Goal: Task Accomplishment & Management: Manage account settings

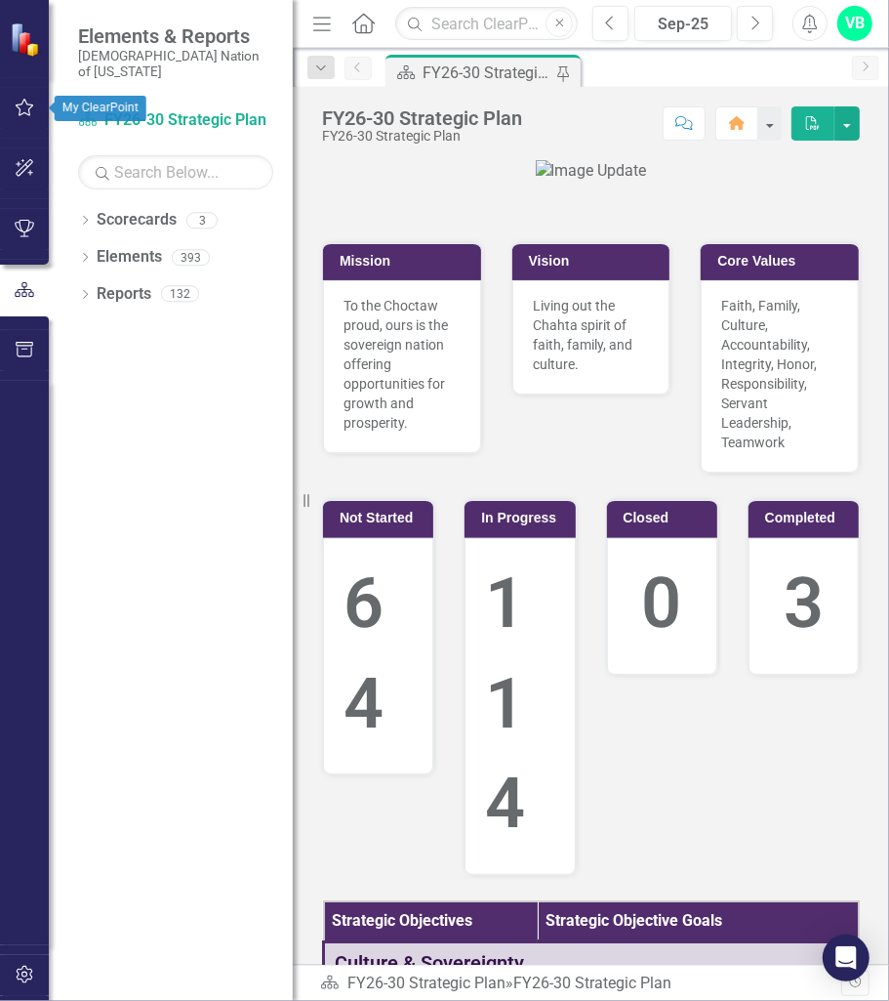
click at [25, 116] on button "button" at bounding box center [25, 108] width 44 height 41
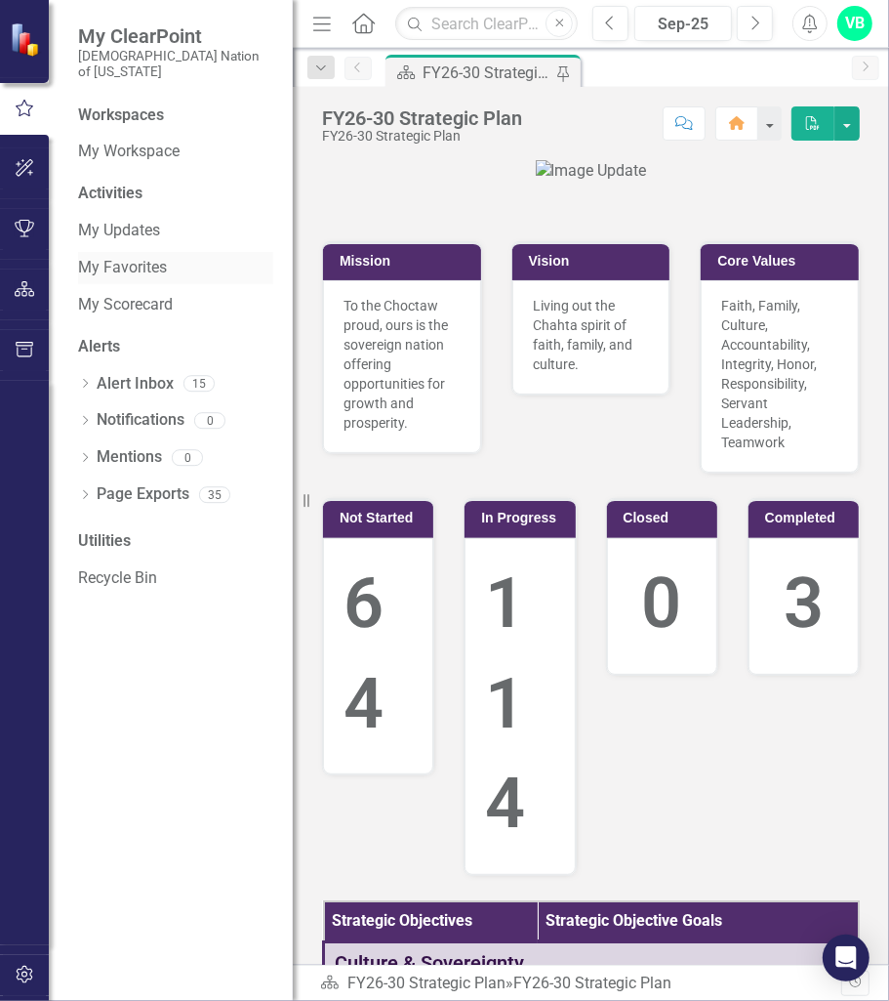
click at [136, 257] on link "My Favorites" at bounding box center [175, 268] width 195 height 22
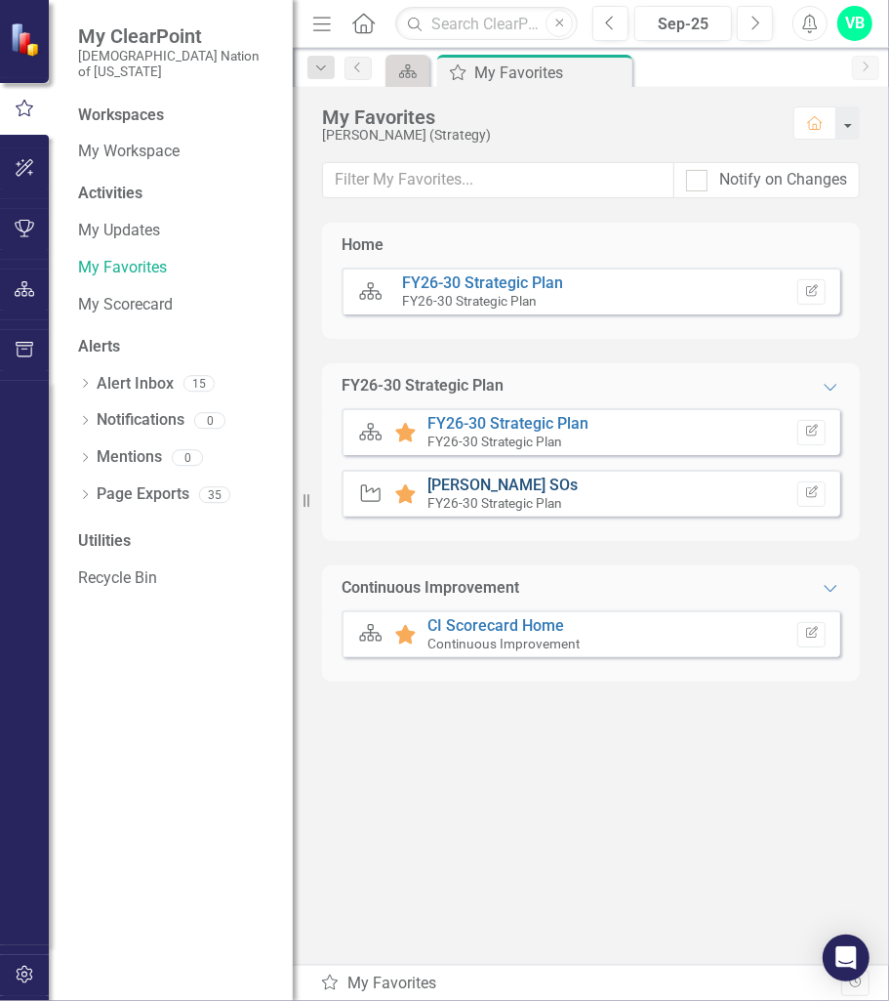
click at [533, 479] on link "[PERSON_NAME] SOs" at bounding box center [503, 484] width 150 height 19
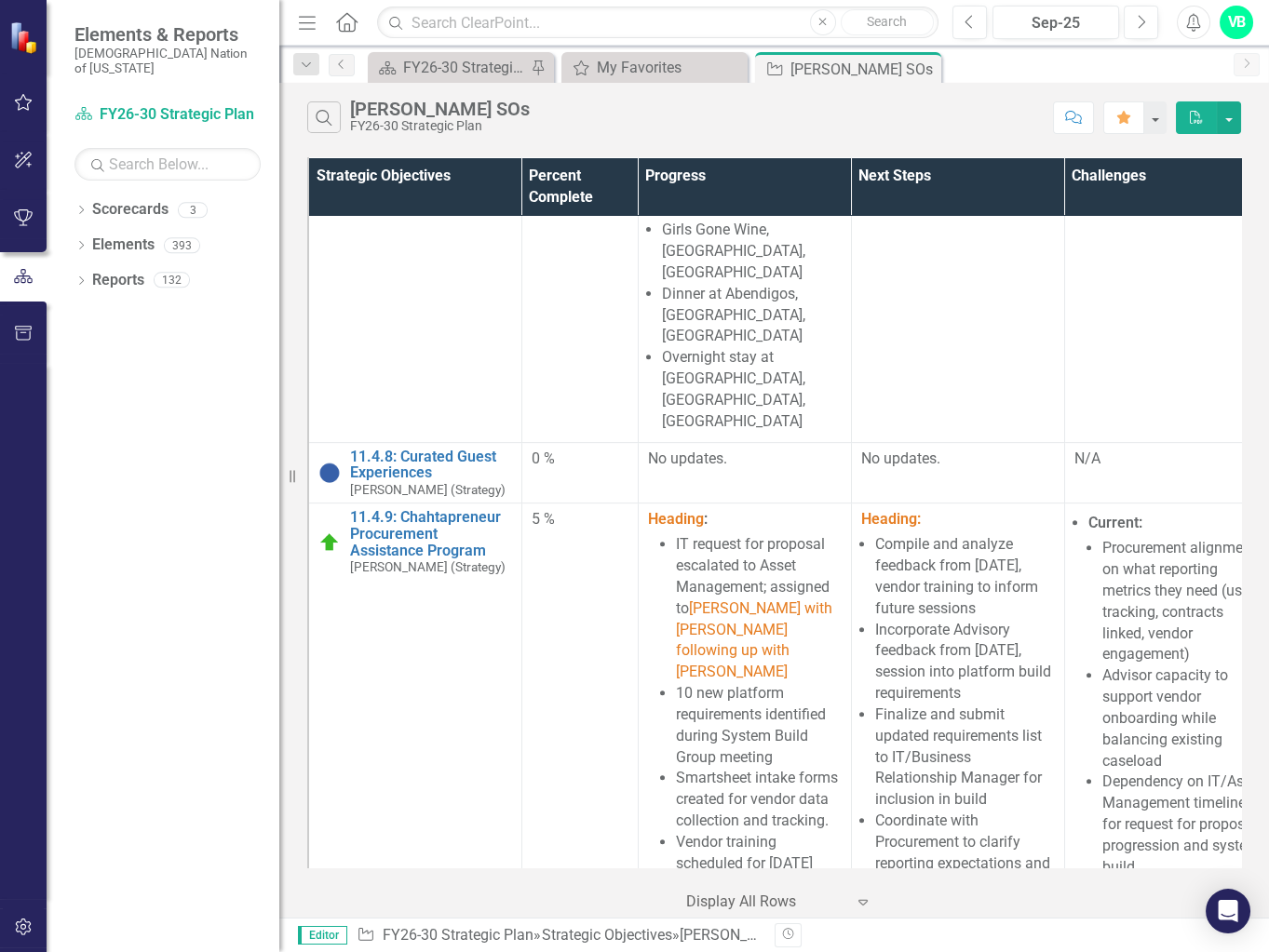
scroll to position [2029, 0]
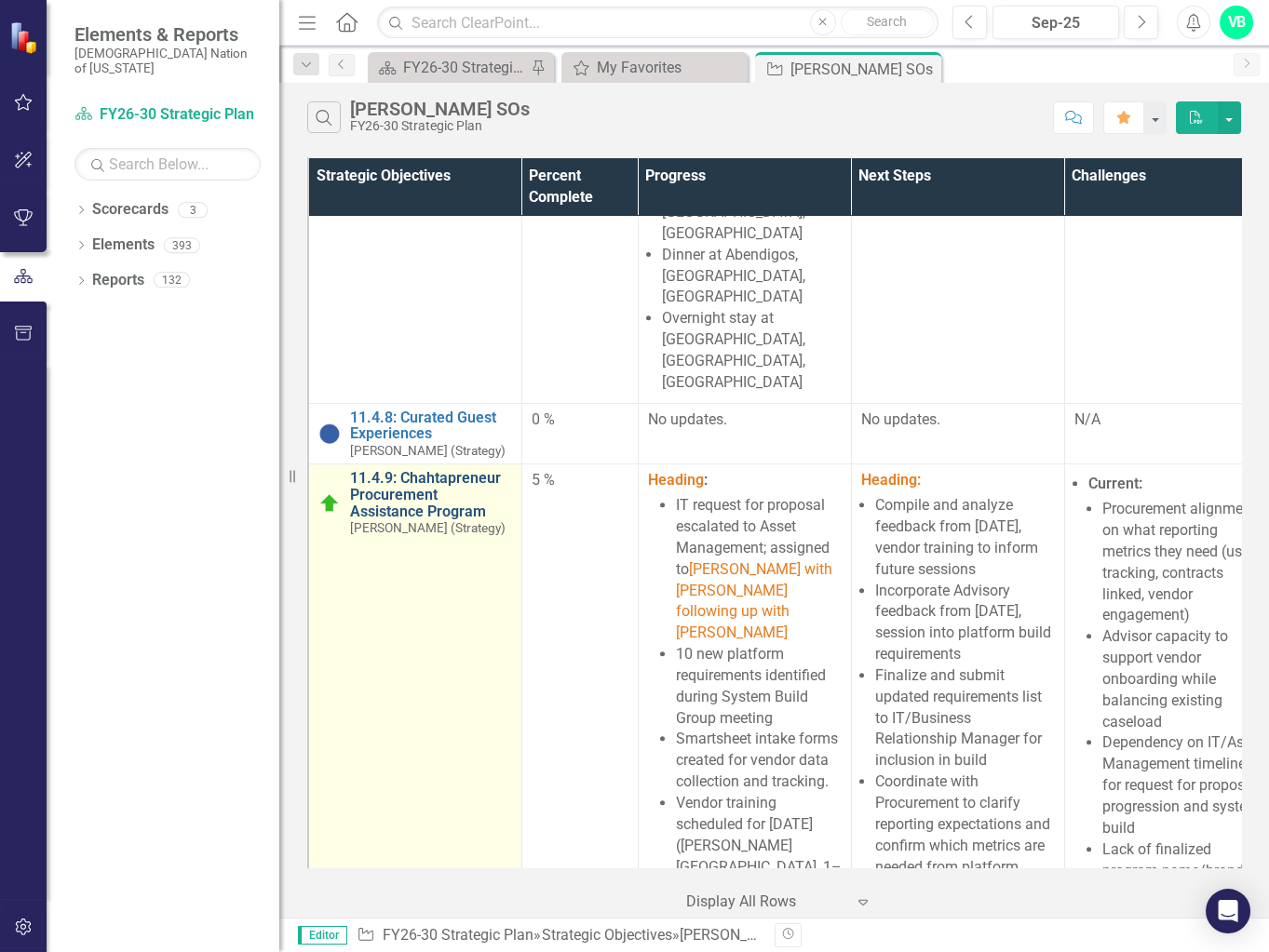
click at [413, 470] on link "11.4.9: Chahtapreneur Procurement Assistance Program" at bounding box center [431, 495] width 162 height 50
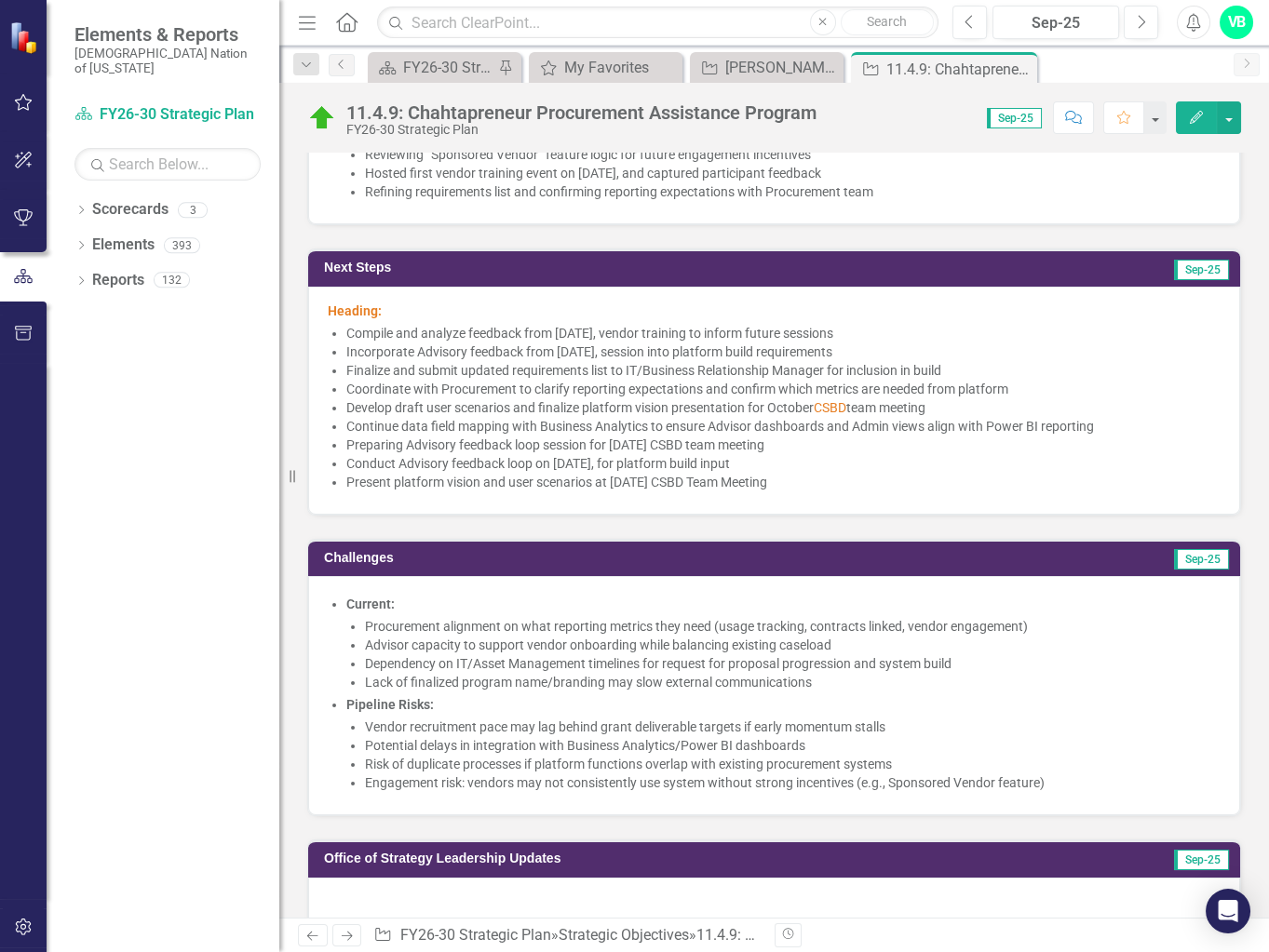
scroll to position [2063, 0]
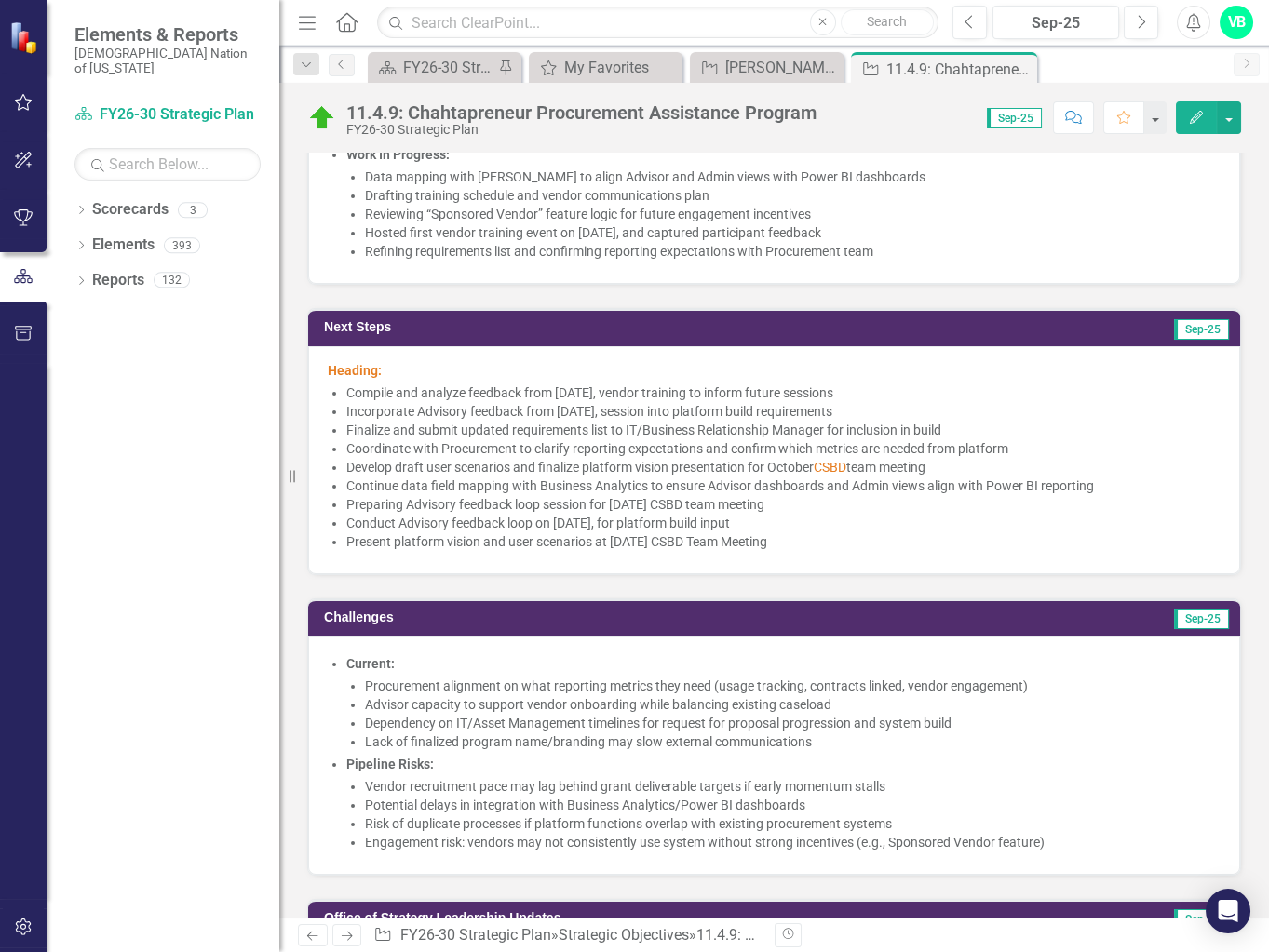
click at [396, 379] on p "Heading:" at bounding box center [774, 371] width 892 height 19
click at [370, 373] on strong "Heading:" at bounding box center [355, 371] width 54 height 15
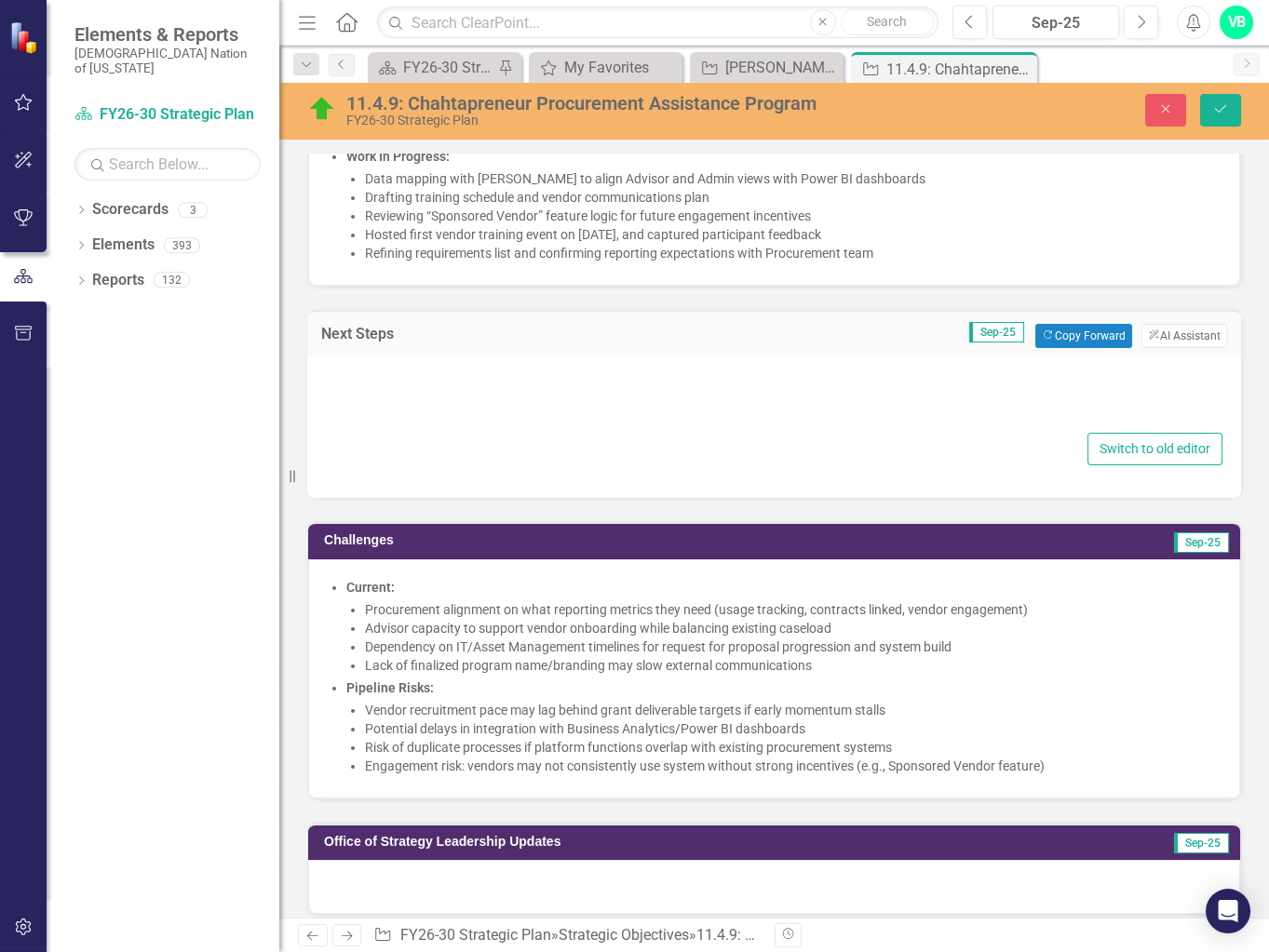
type textarea "<p><span style="color: #e67e23;"><strong>Heading:</strong></span></p> <ul type=…"
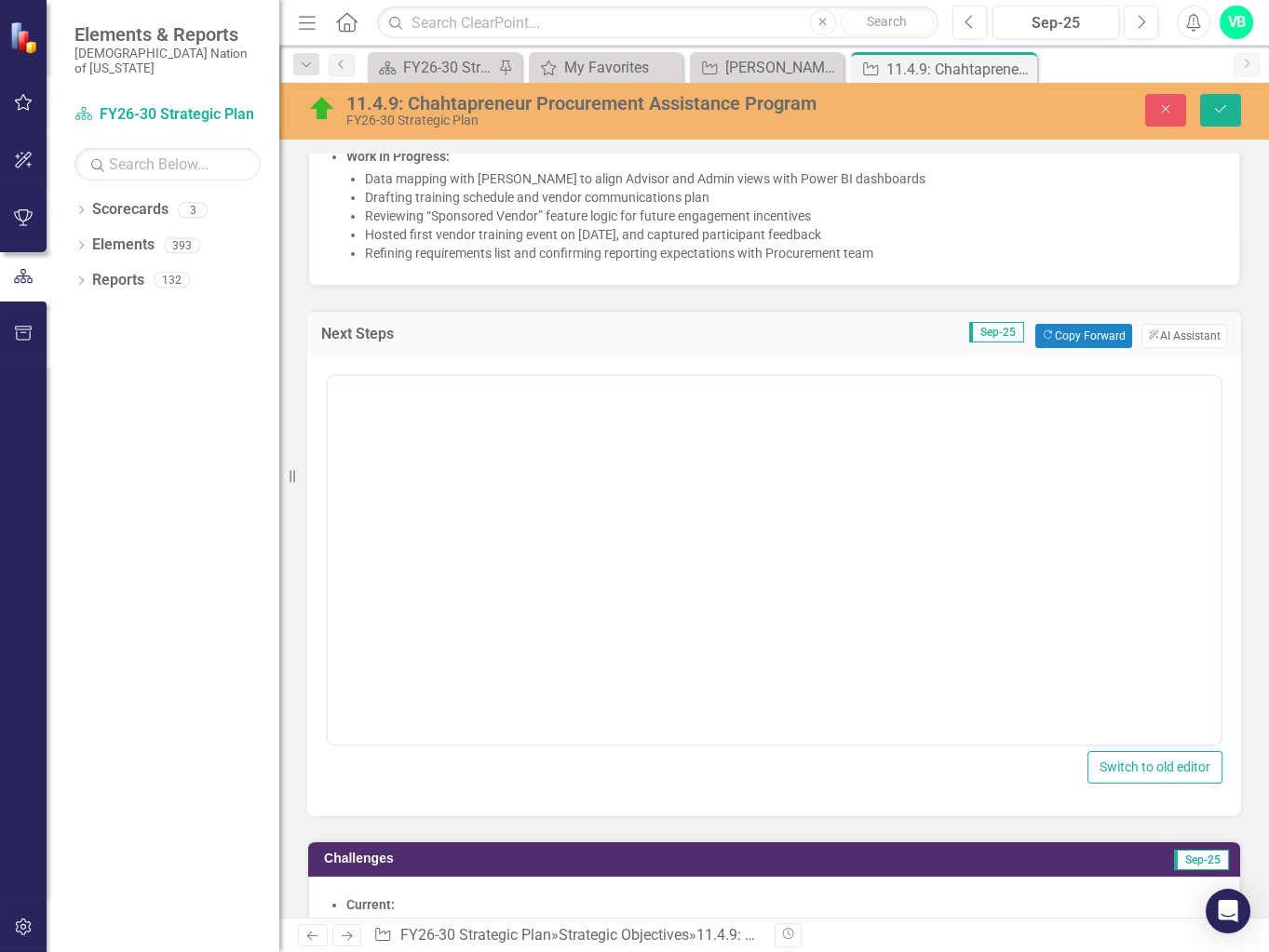
scroll to position [0, 0]
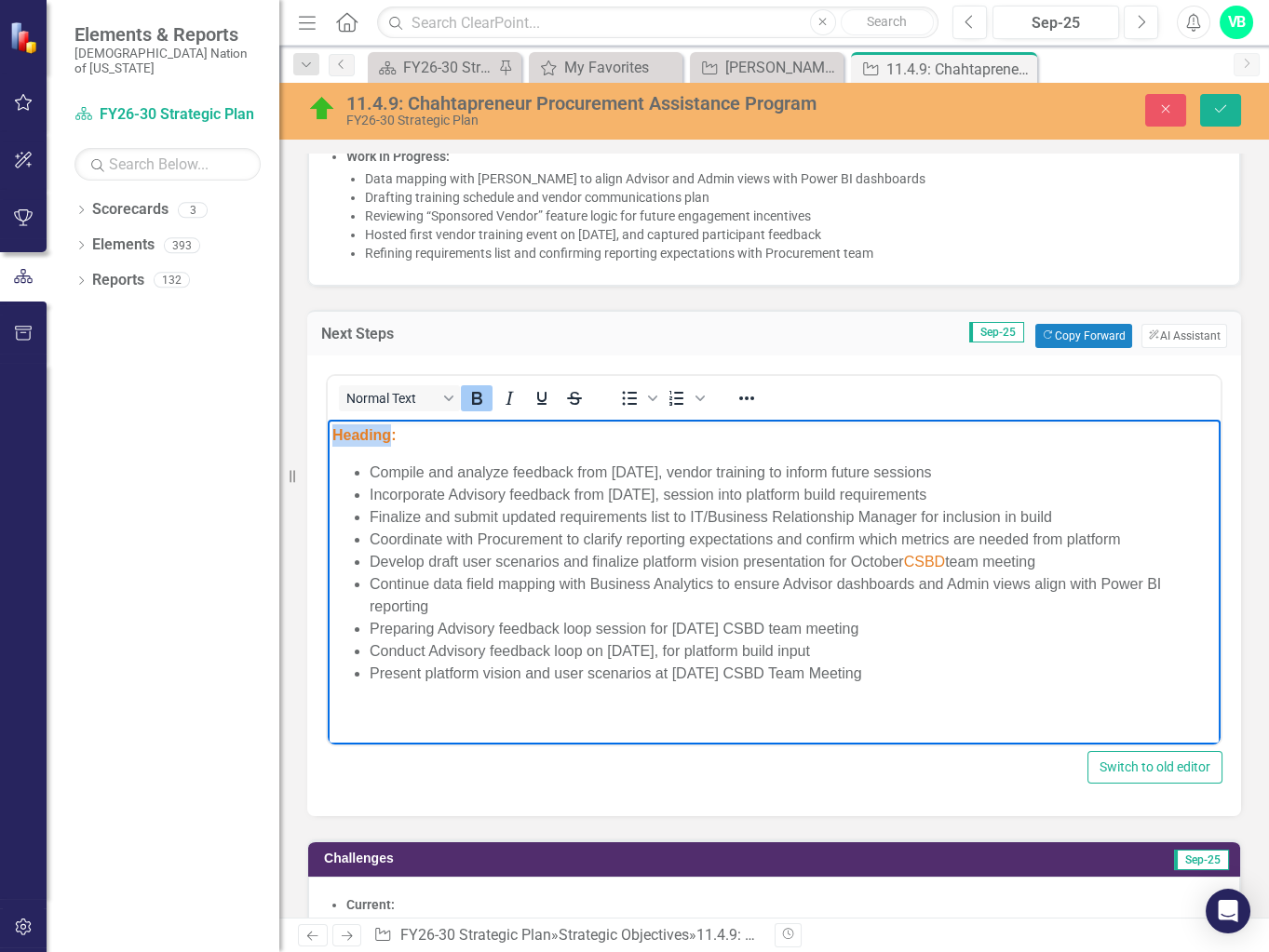
drag, startPoint x: 388, startPoint y: 436, endPoint x: 324, endPoint y: 430, distance: 64.3
click at [328, 430] on html "Heading: Compile and analyze feedback from [DATE], vendor training to inform fu…" at bounding box center [774, 560] width 892 height 285
click at [847, 680] on li "Present platform vision and user scenarios at [DATE] CSBD Team Meeting" at bounding box center [792, 672] width 846 height 22
click at [847, 558] on span "CSBD" at bounding box center [924, 560] width 41 height 16
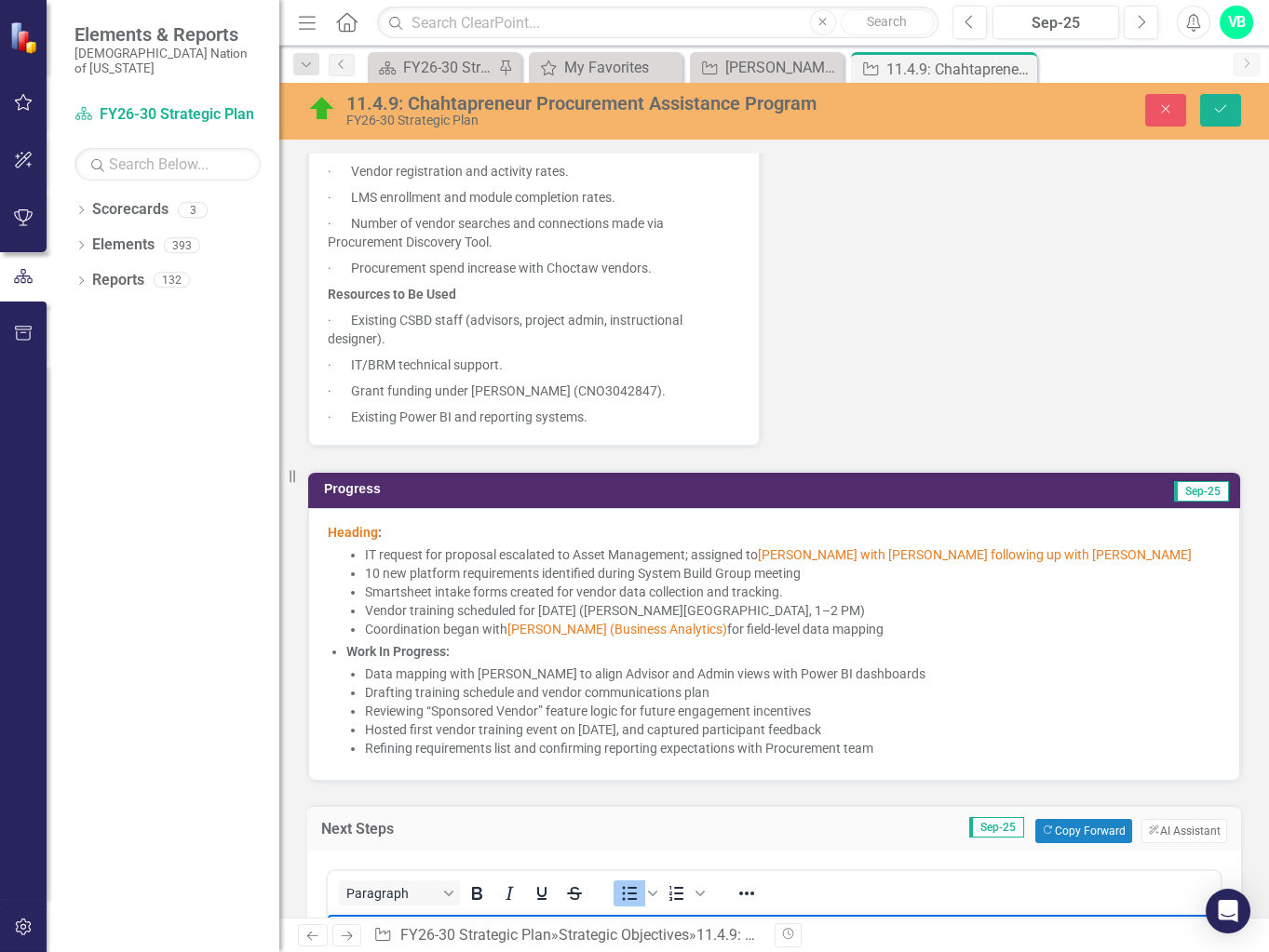
scroll to position [1556, 0]
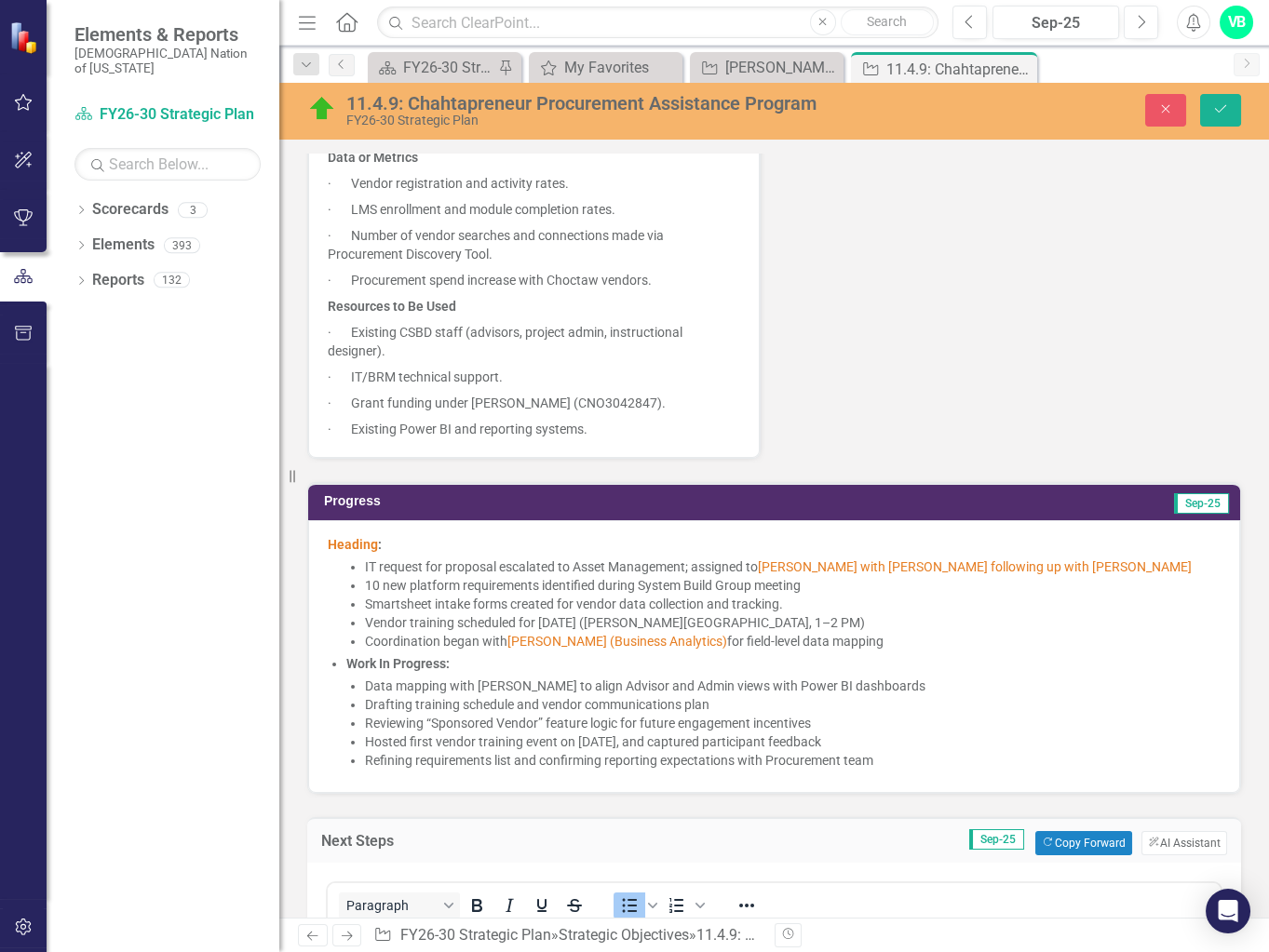
drag, startPoint x: 394, startPoint y: 553, endPoint x: 353, endPoint y: 547, distance: 41.4
click at [353, 547] on p "Heading :" at bounding box center [774, 544] width 892 height 19
click at [357, 551] on span "Heading" at bounding box center [353, 544] width 51 height 15
click at [419, 554] on p "Heading :" at bounding box center [774, 544] width 892 height 19
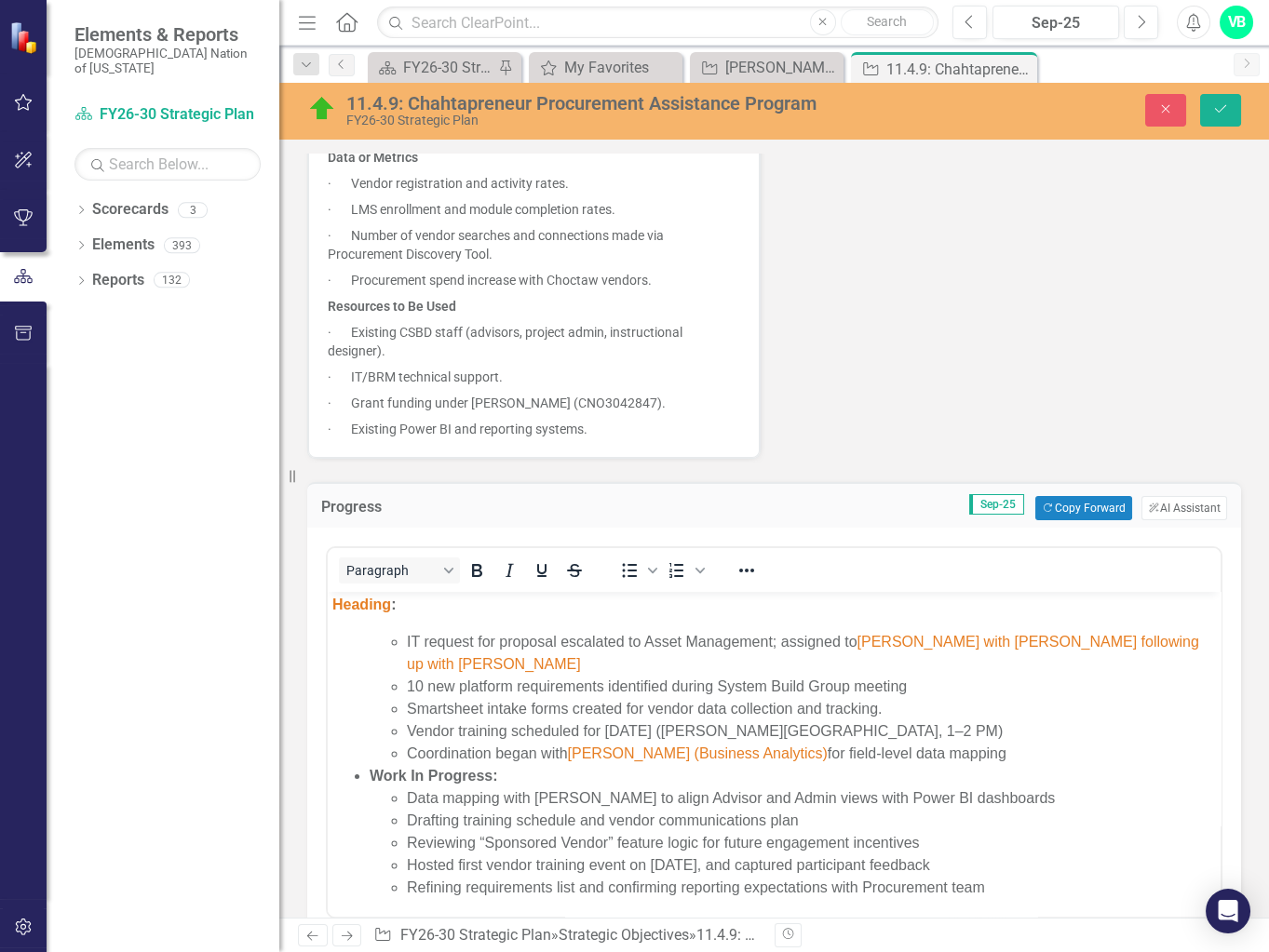
scroll to position [1641, 0]
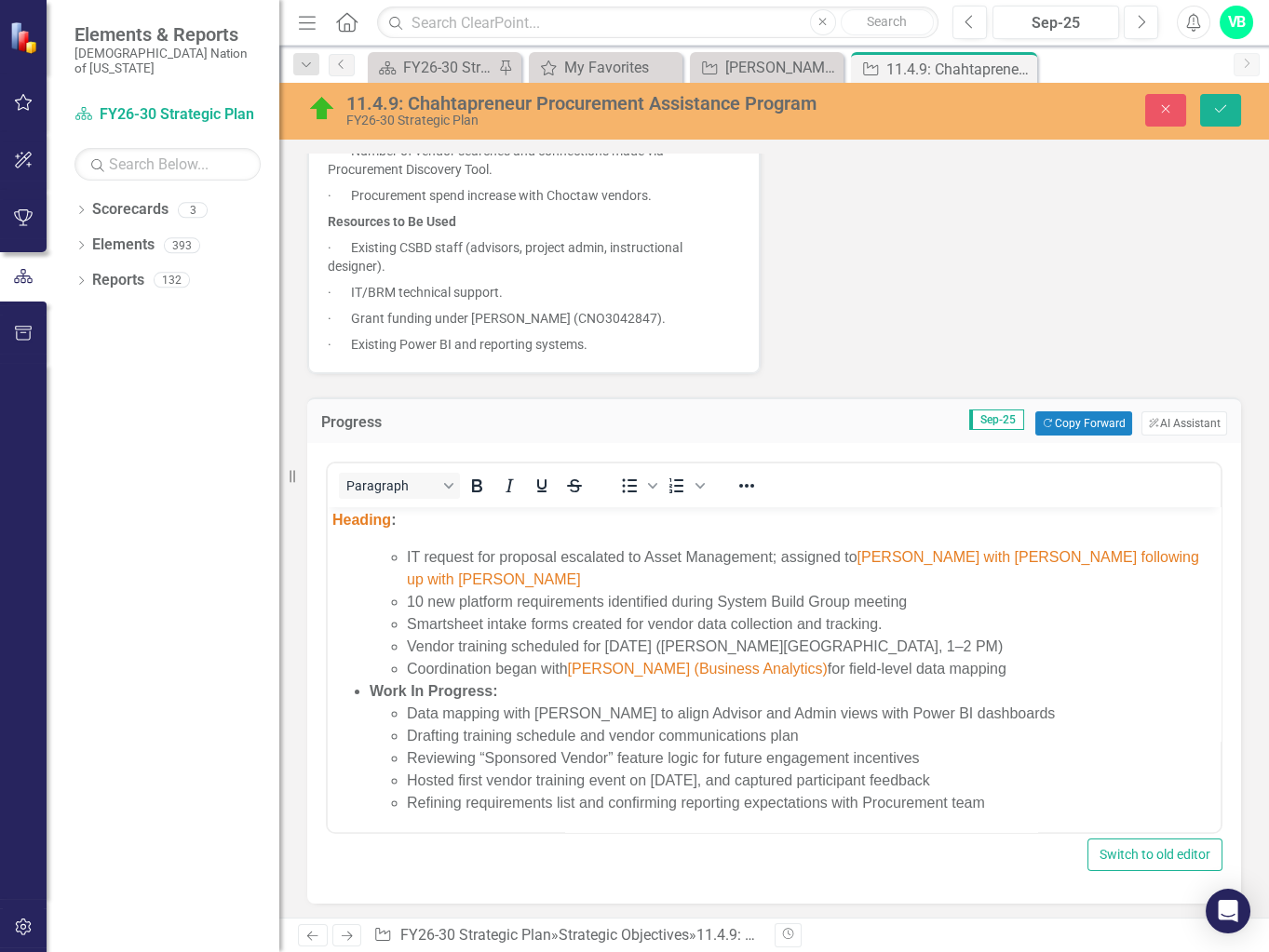
click at [389, 527] on span "Heading" at bounding box center [360, 519] width 58 height 16
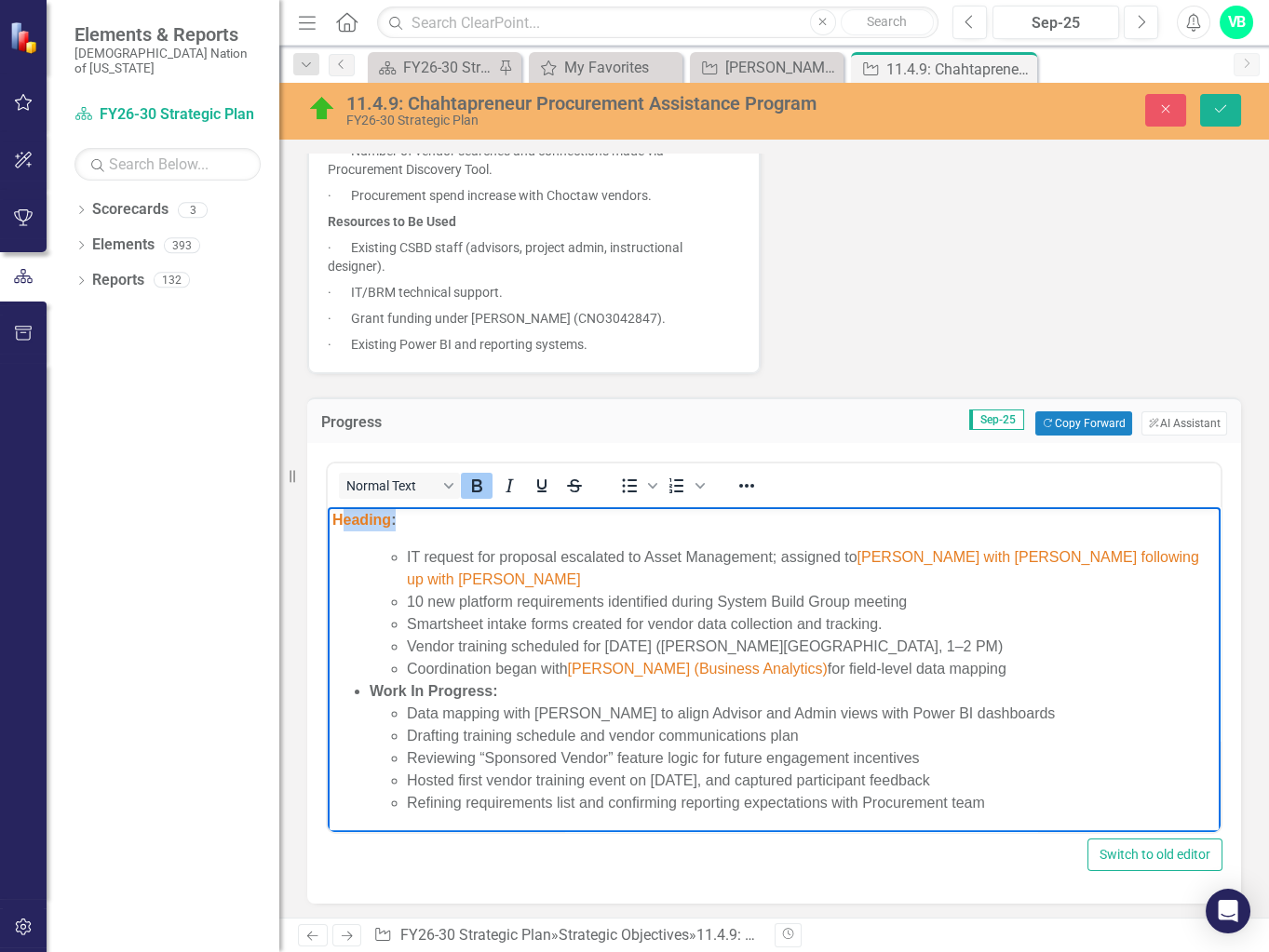
scroll to position [0, 0]
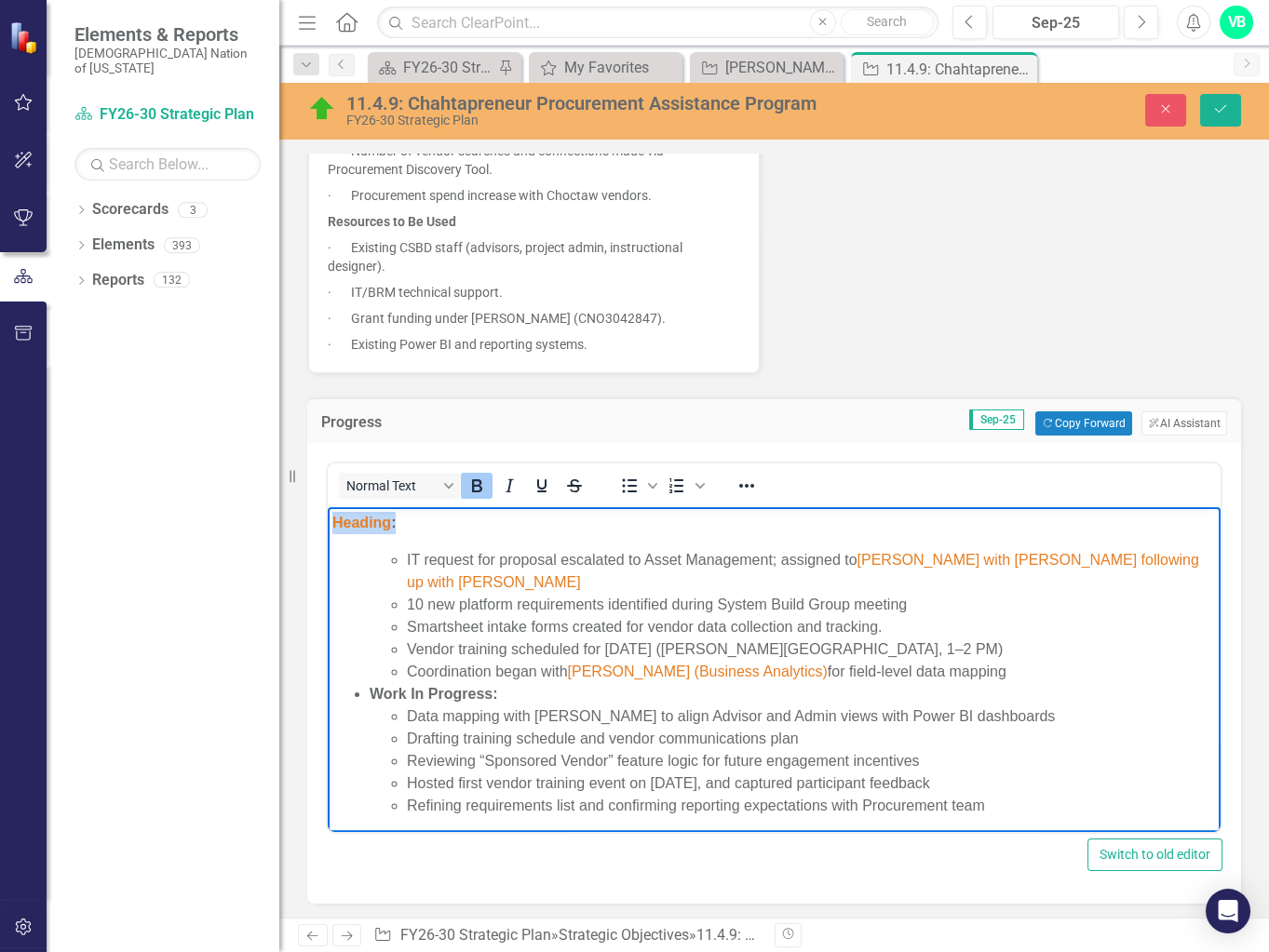
drag, startPoint x: 399, startPoint y: 525, endPoint x: 324, endPoint y: 520, distance: 75.2
click at [328, 520] on html "Heading : IT request for proposal escalated to Asset Management; assigned to [P…" at bounding box center [774, 672] width 892 height 330
drag, startPoint x: 470, startPoint y: 690, endPoint x: 501, endPoint y: 693, distance: 31.1
click at [501, 693] on li "Work In Progress: Data mapping with [PERSON_NAME] to align Advisor and Admin vi…" at bounding box center [792, 750] width 846 height 134
click at [508, 691] on li "Work In Progress: Data mapping with [PERSON_NAME] to align Advisor and Admin vi…" at bounding box center [792, 750] width 846 height 134
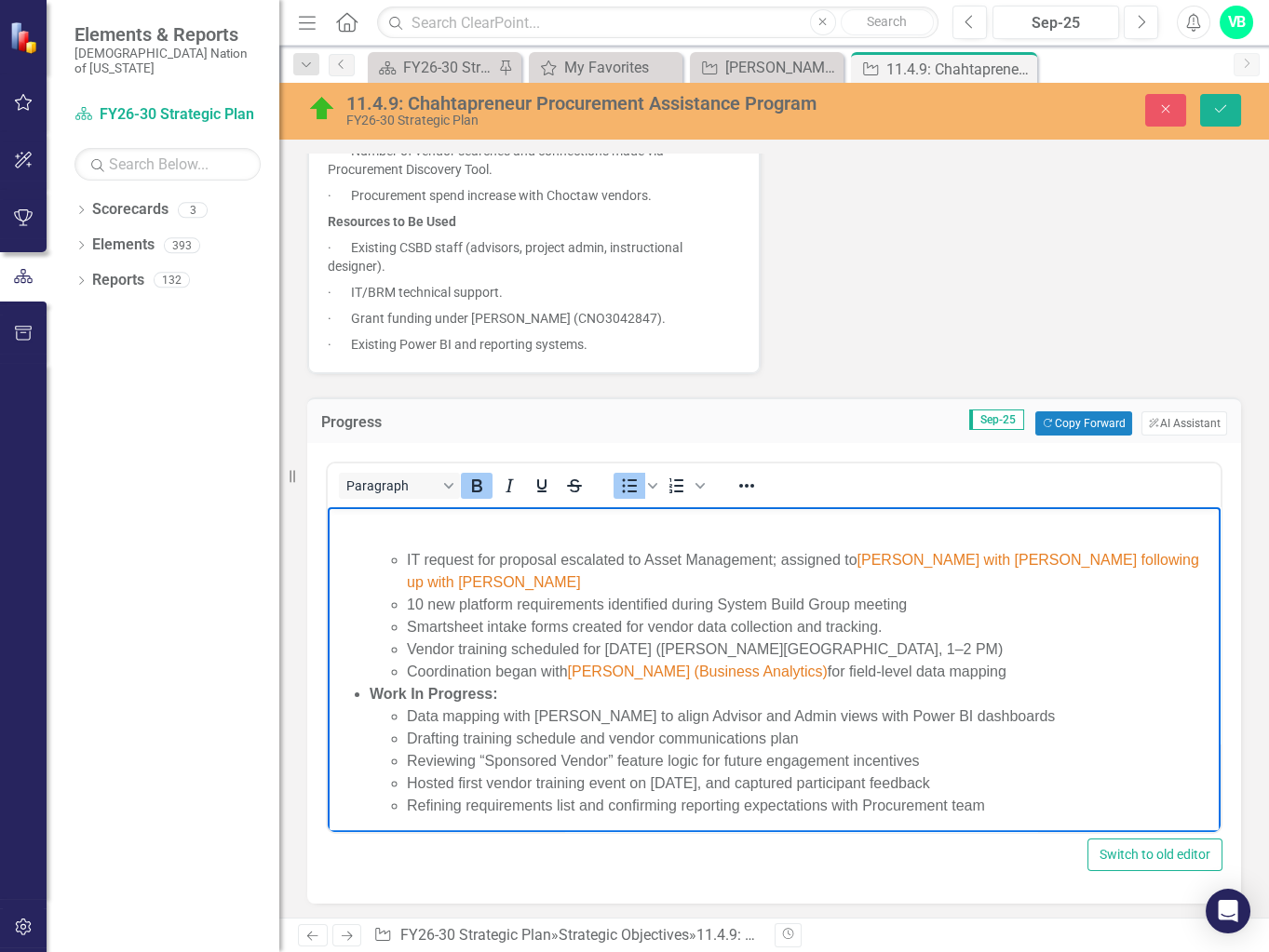
click at [515, 698] on li "Work In Progress: Data mapping with [PERSON_NAME] to align Advisor and Admin vi…" at bounding box center [792, 750] width 846 height 134
click at [503, 693] on li "Work In Progress: Data mapping with [PERSON_NAME] to align Advisor and Admin vi…" at bounding box center [792, 750] width 846 height 134
drag, startPoint x: 371, startPoint y: 693, endPoint x: 489, endPoint y: 698, distance: 118.1
click at [489, 698] on strong "Work In Progress:" at bounding box center [434, 693] width 129 height 16
copy strong "Work In Progress"
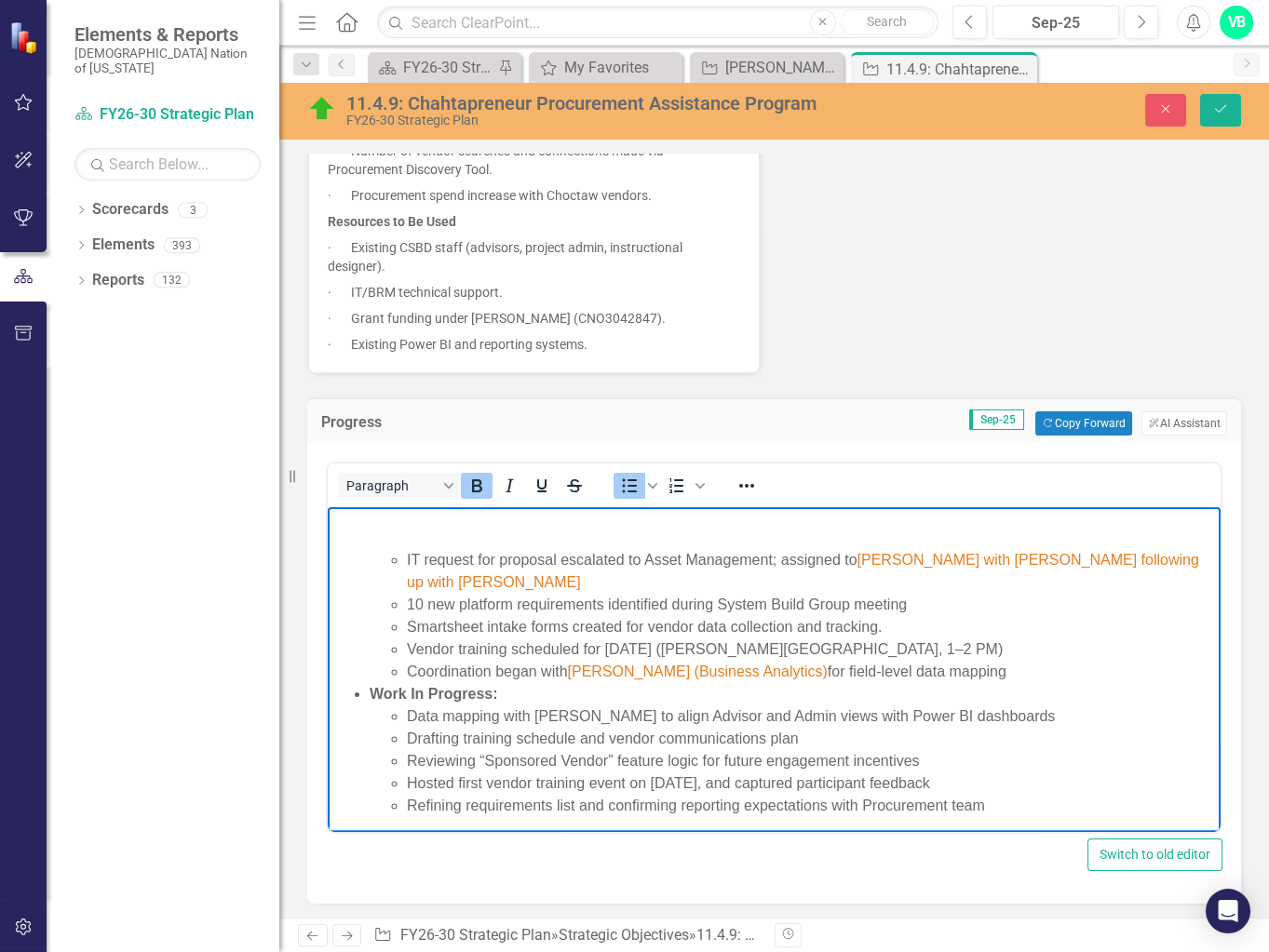
click at [390, 528] on p "Rich Text Area. Press ALT-0 for help." at bounding box center [773, 522] width 883 height 22
drag, startPoint x: 521, startPoint y: 698, endPoint x: 494, endPoint y: 691, distance: 27.9
click at [494, 691] on li "Work In Progress: Data mapping with [PERSON_NAME] to align Advisor and Admin vi…" at bounding box center [792, 750] width 846 height 134
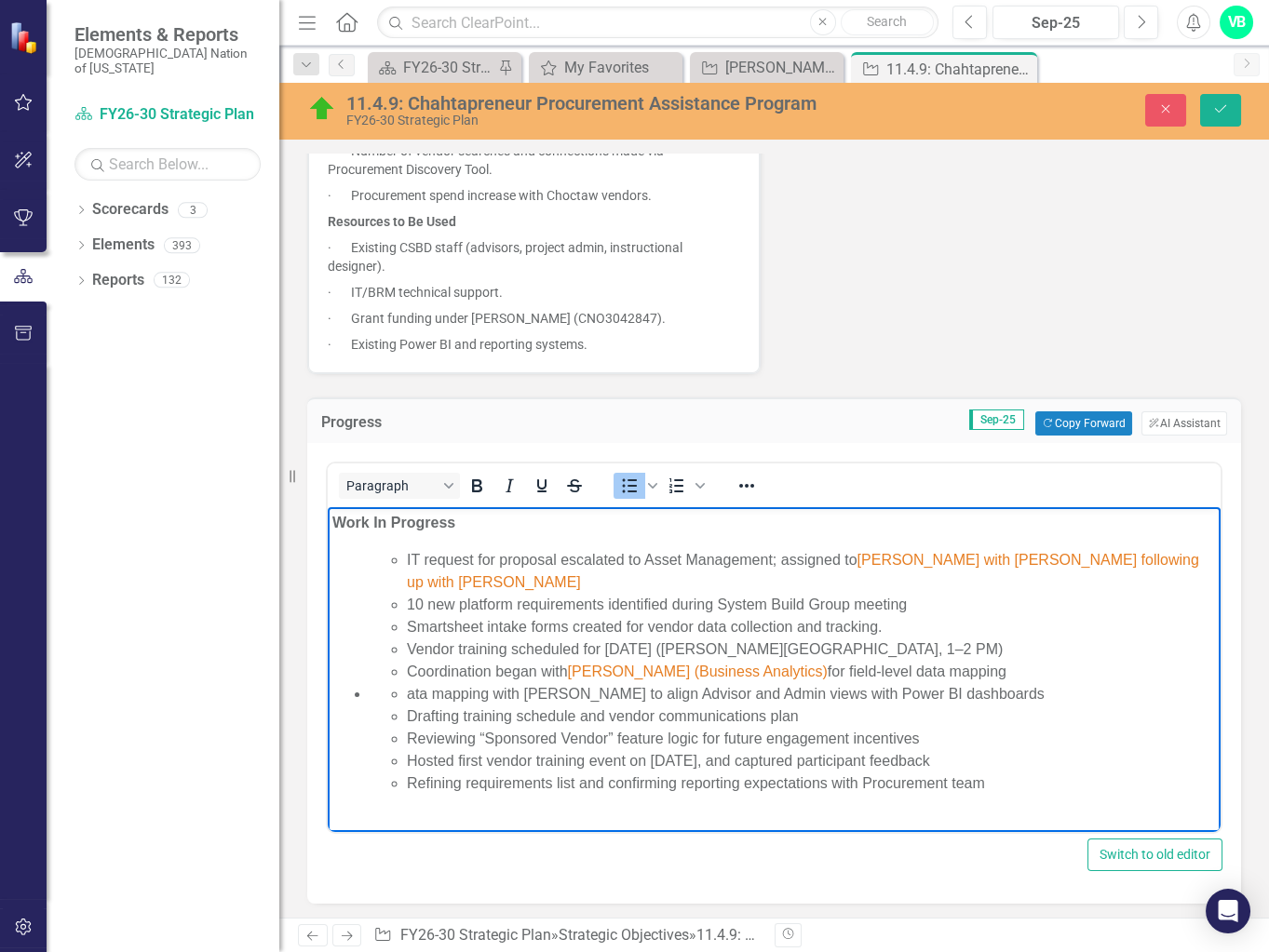
click at [847, 559] on span "[PERSON_NAME] with [PERSON_NAME] following up with [PERSON_NAME]" at bounding box center [803, 571] width 792 height 38
click at [847, 576] on li "IT request for proposal escalated to Asset Management; assigned to IT ST [PERSO…" at bounding box center [811, 571] width 808 height 45
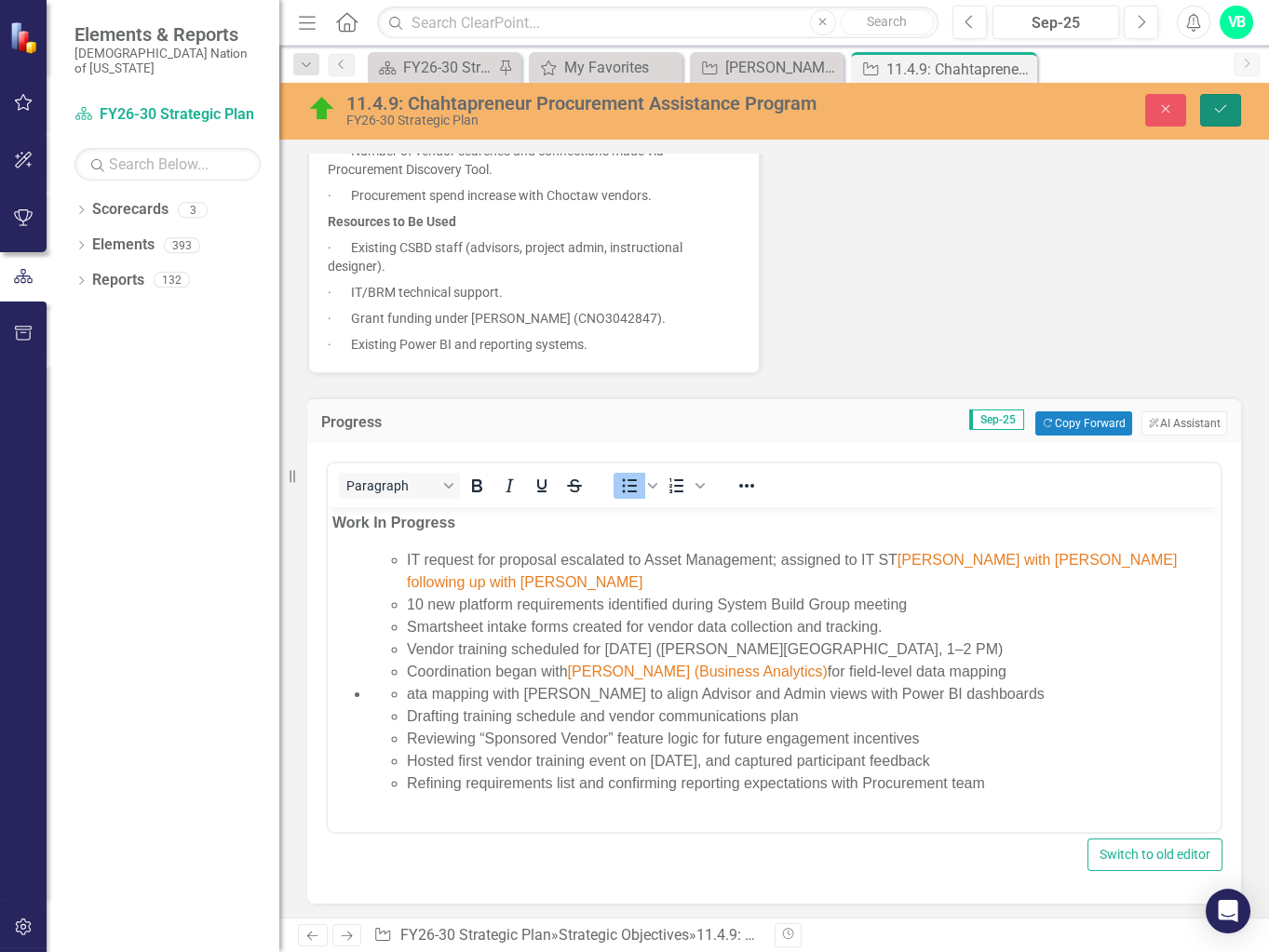
click at [847, 114] on icon "Save" at bounding box center [1220, 109] width 17 height 13
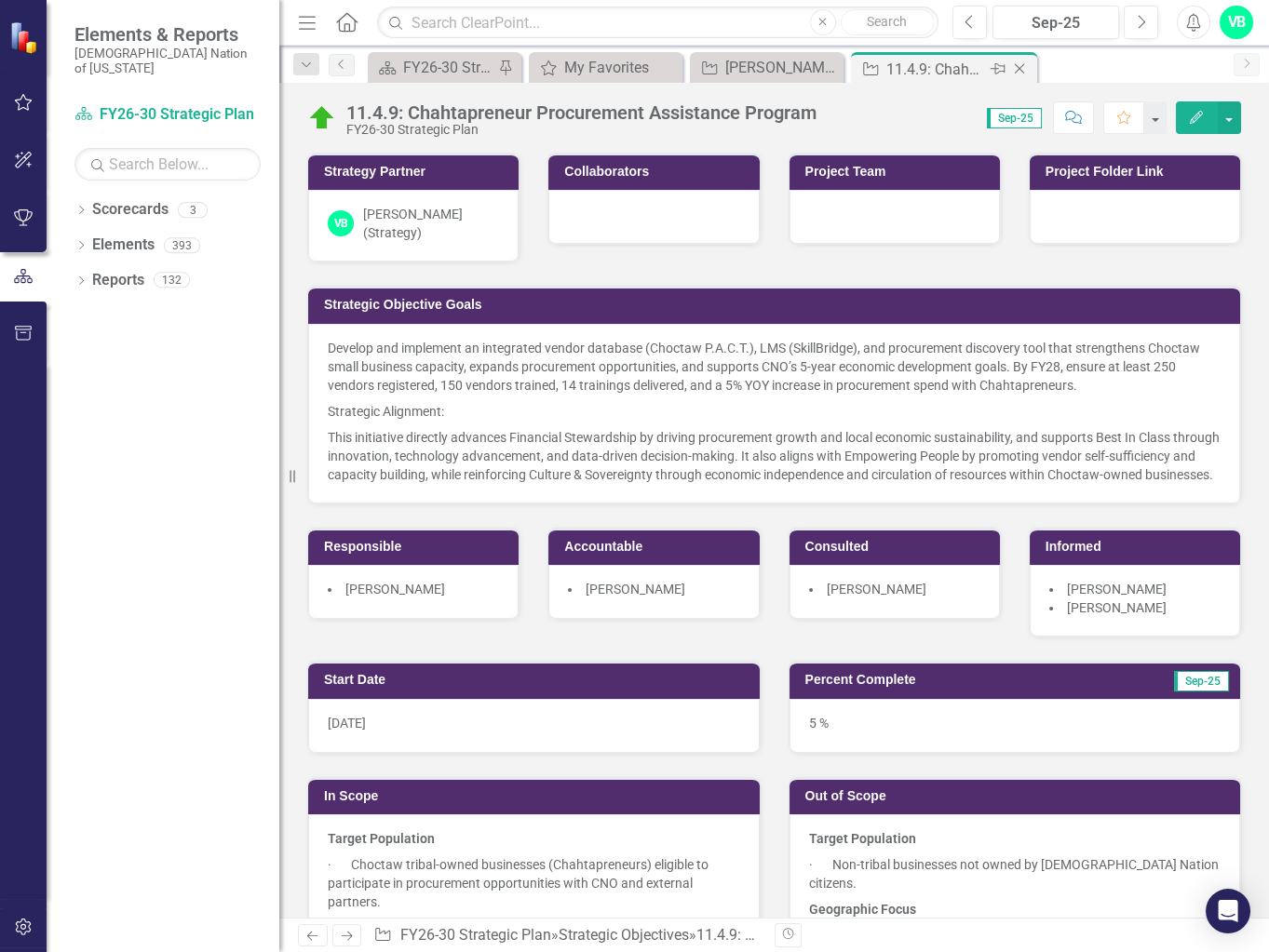
click at [847, 66] on icon at bounding box center [1019, 69] width 10 height 10
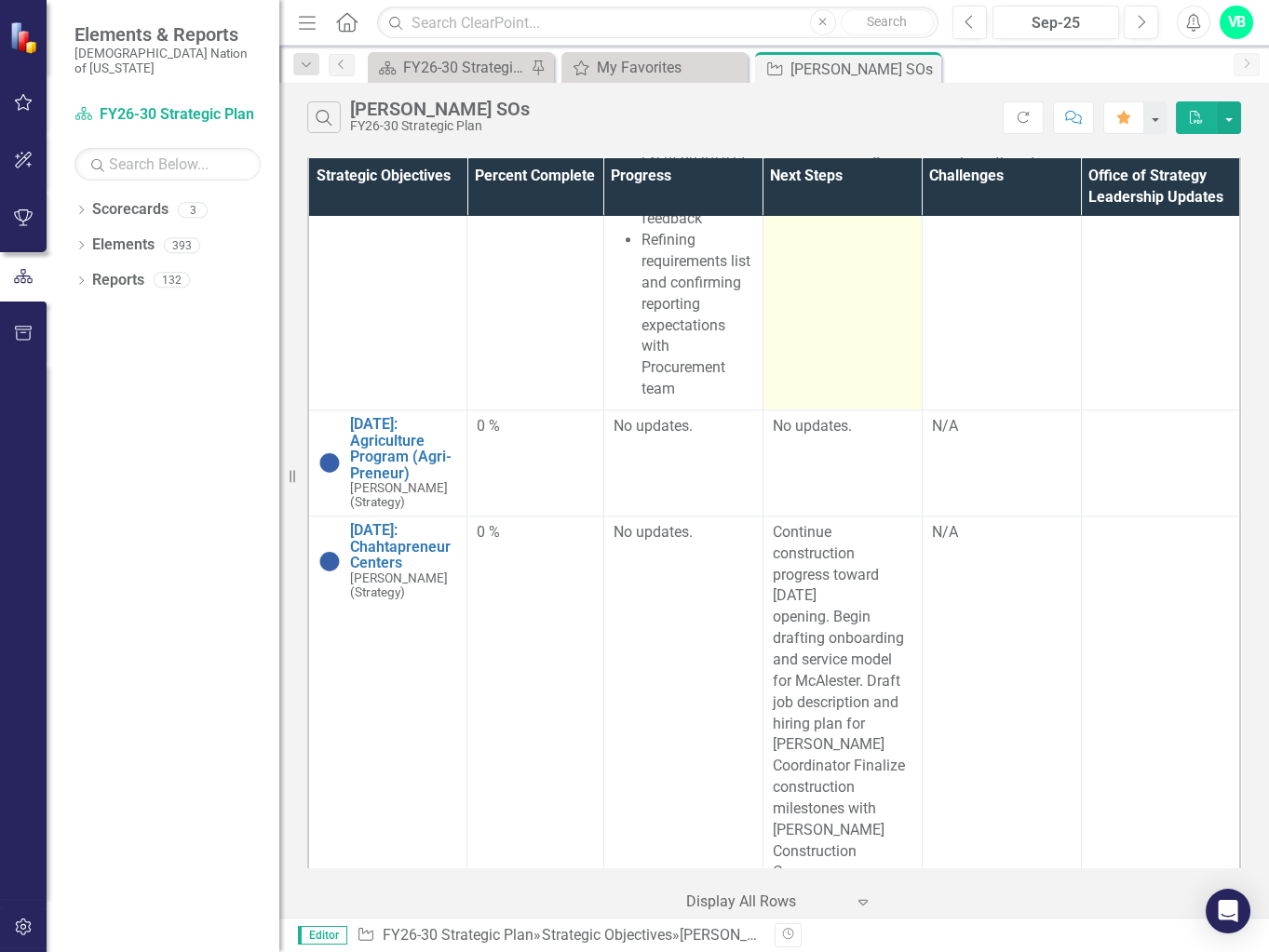
scroll to position [4143, 0]
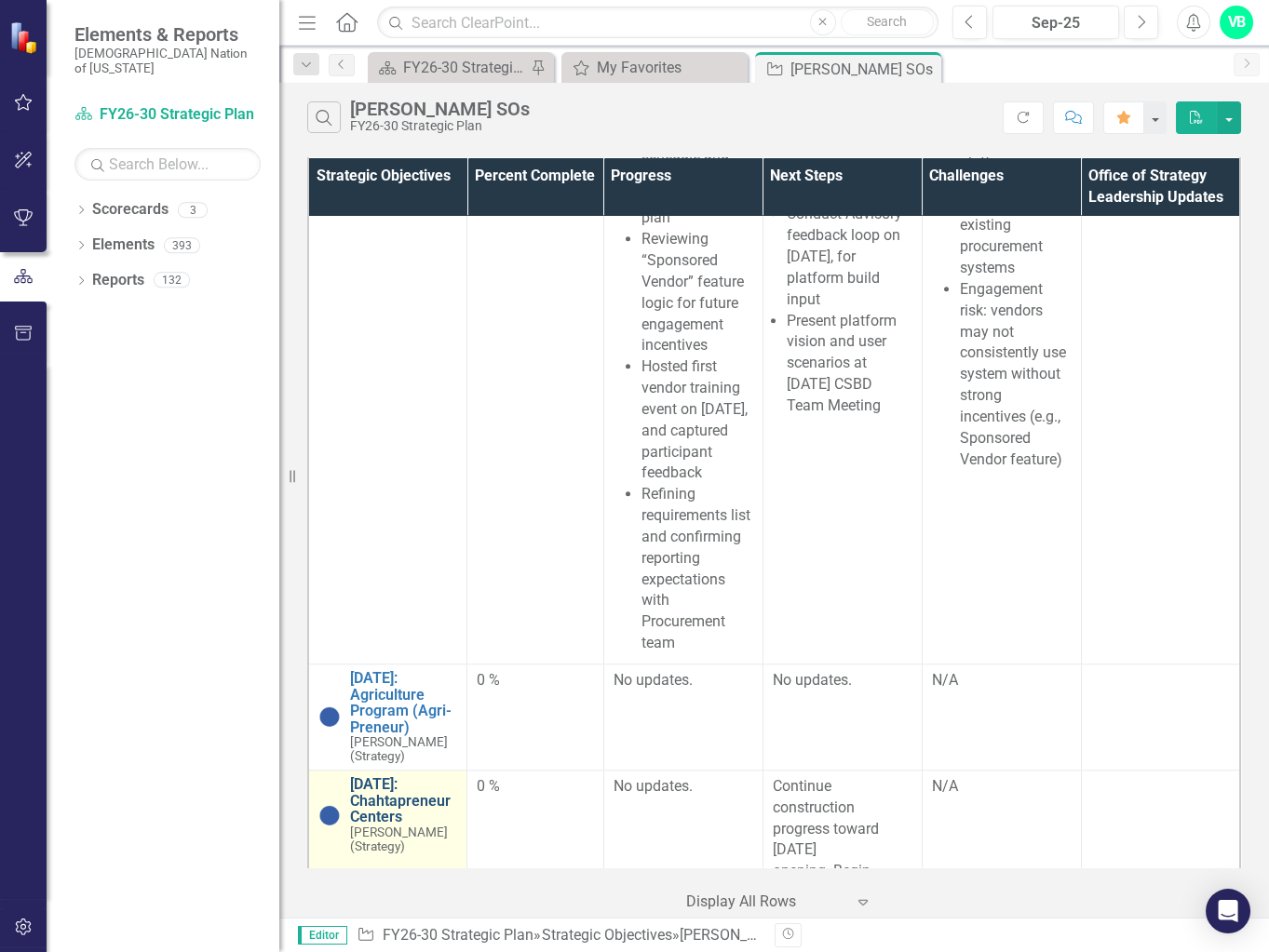
click at [394, 776] on link "[DATE]: Chahtapreneur Centers" at bounding box center [403, 800] width 107 height 50
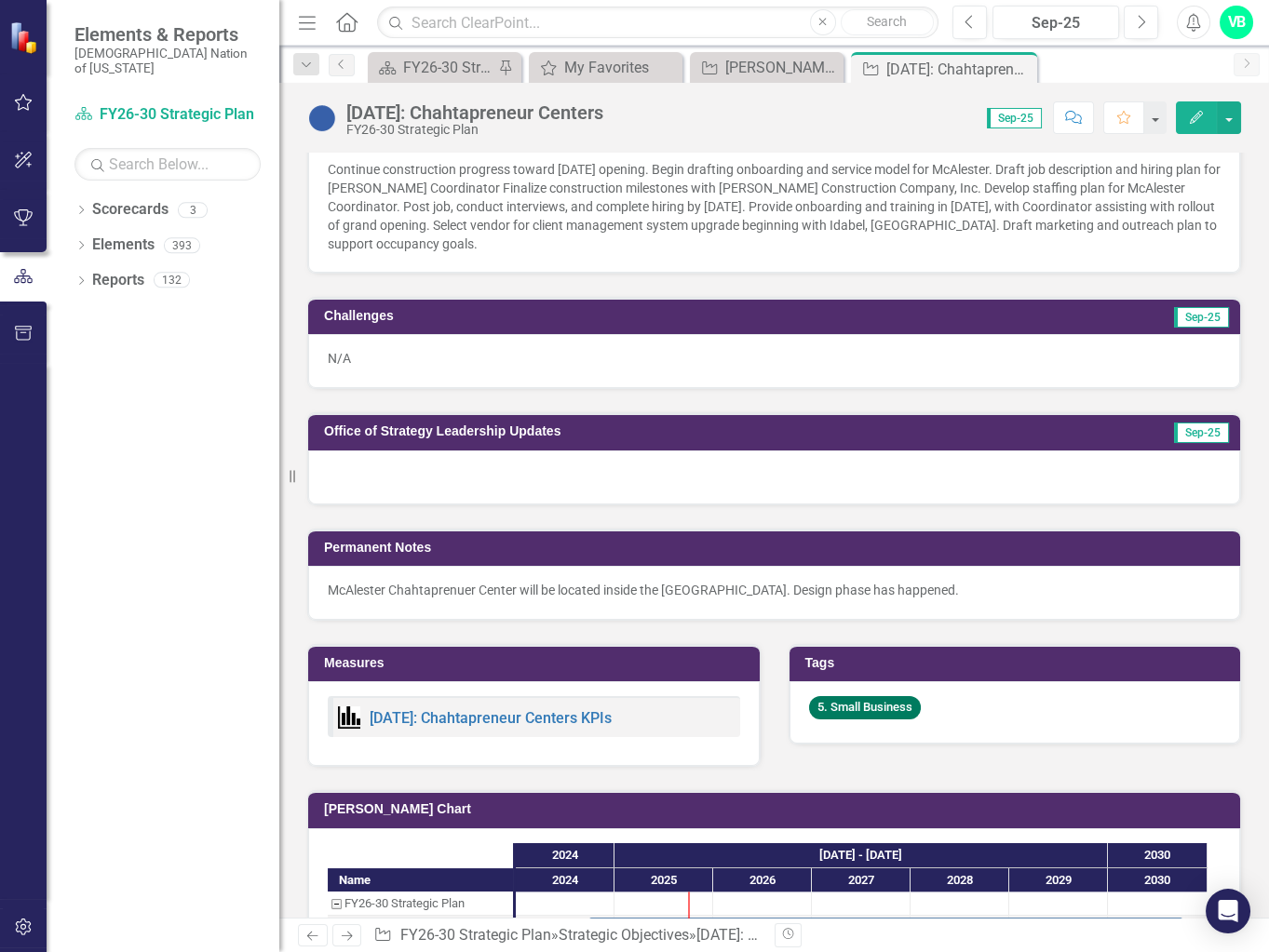
scroll to position [1352, 0]
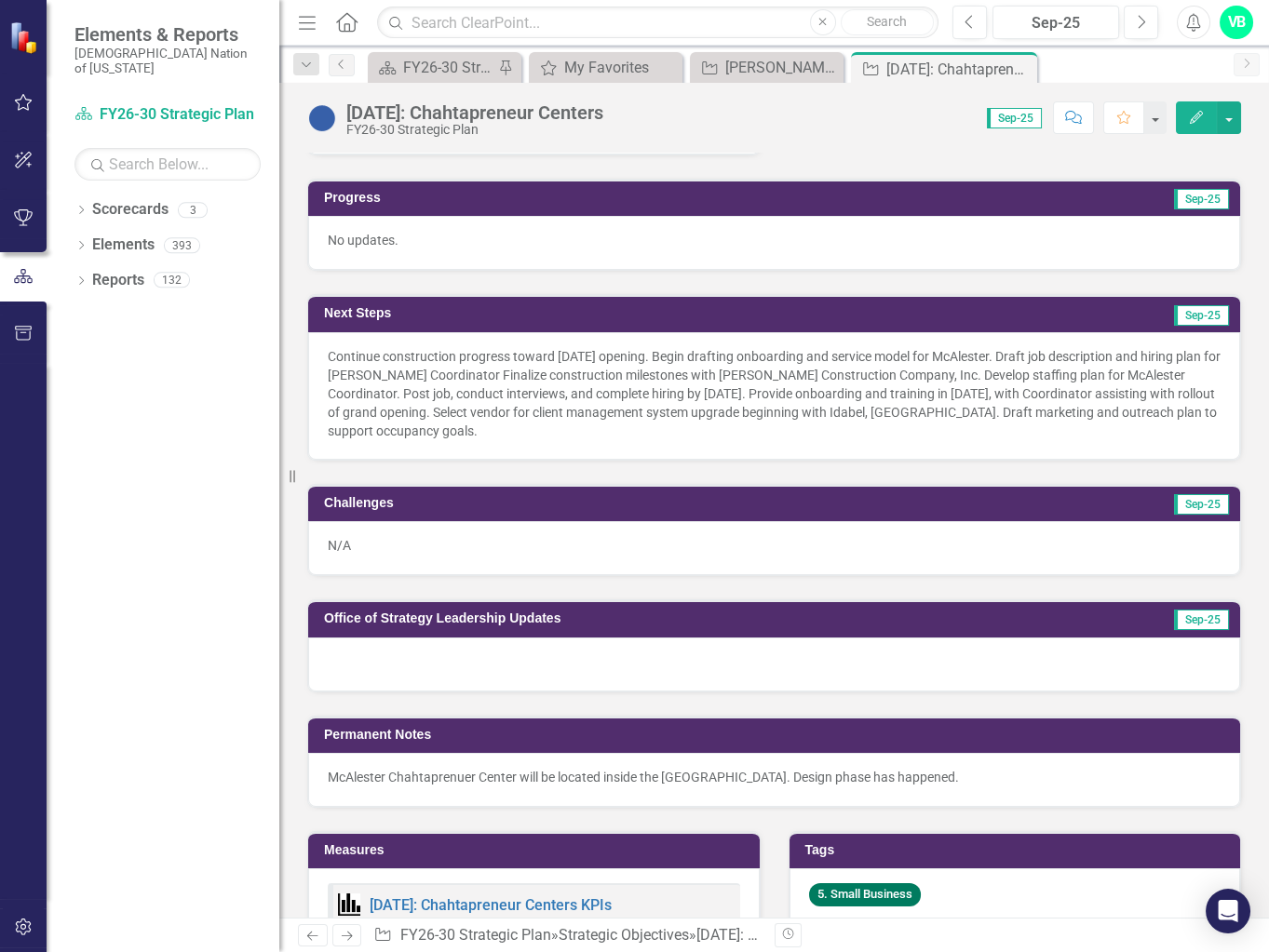
click at [0, 0] on icon "Close" at bounding box center [0, 0] width 0 height 0
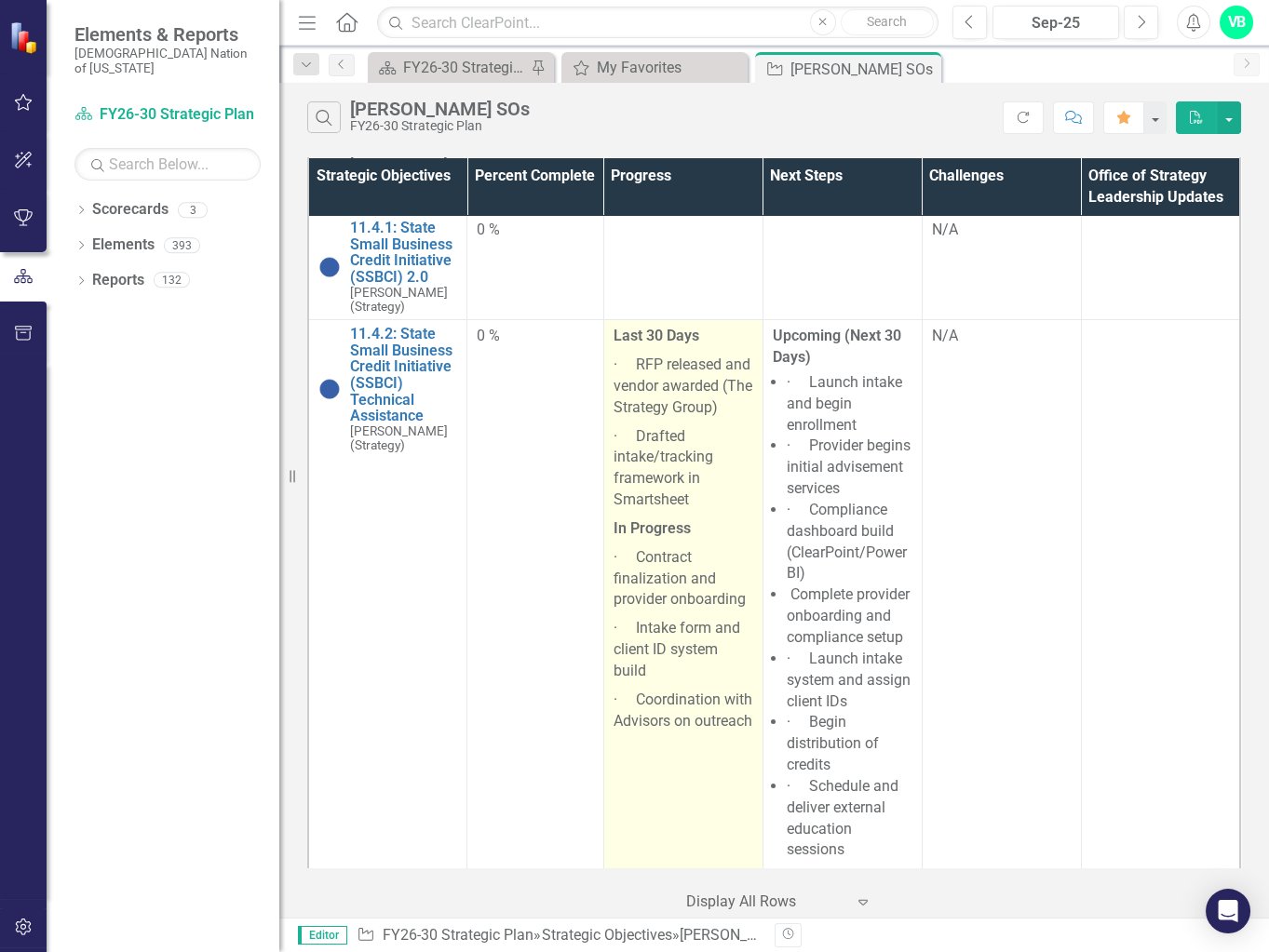
scroll to position [422, 0]
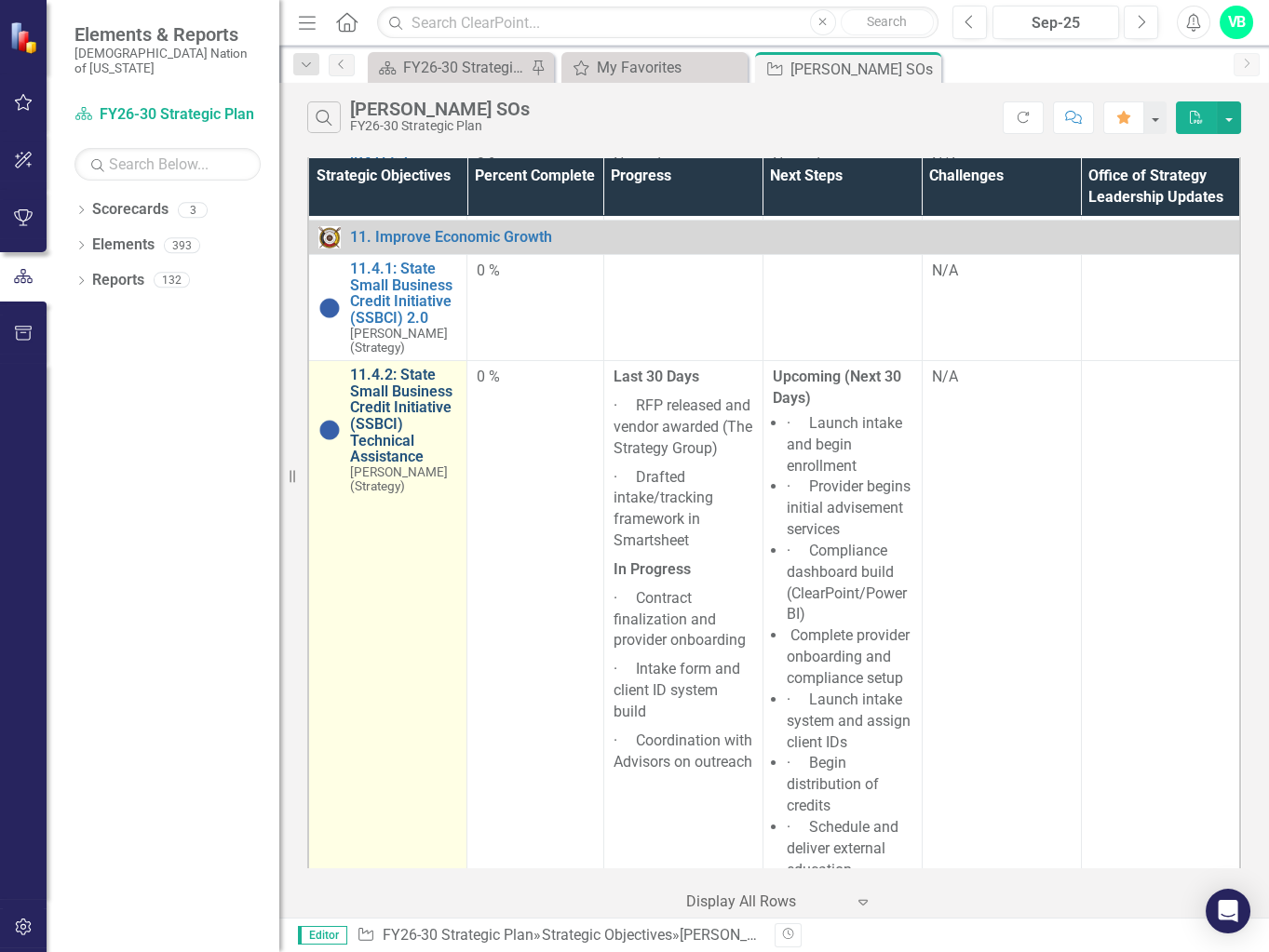
click at [382, 394] on link "11.4.2: State Small Business Credit Initiative (SSBCI) Technical Assistance" at bounding box center [403, 415] width 107 height 98
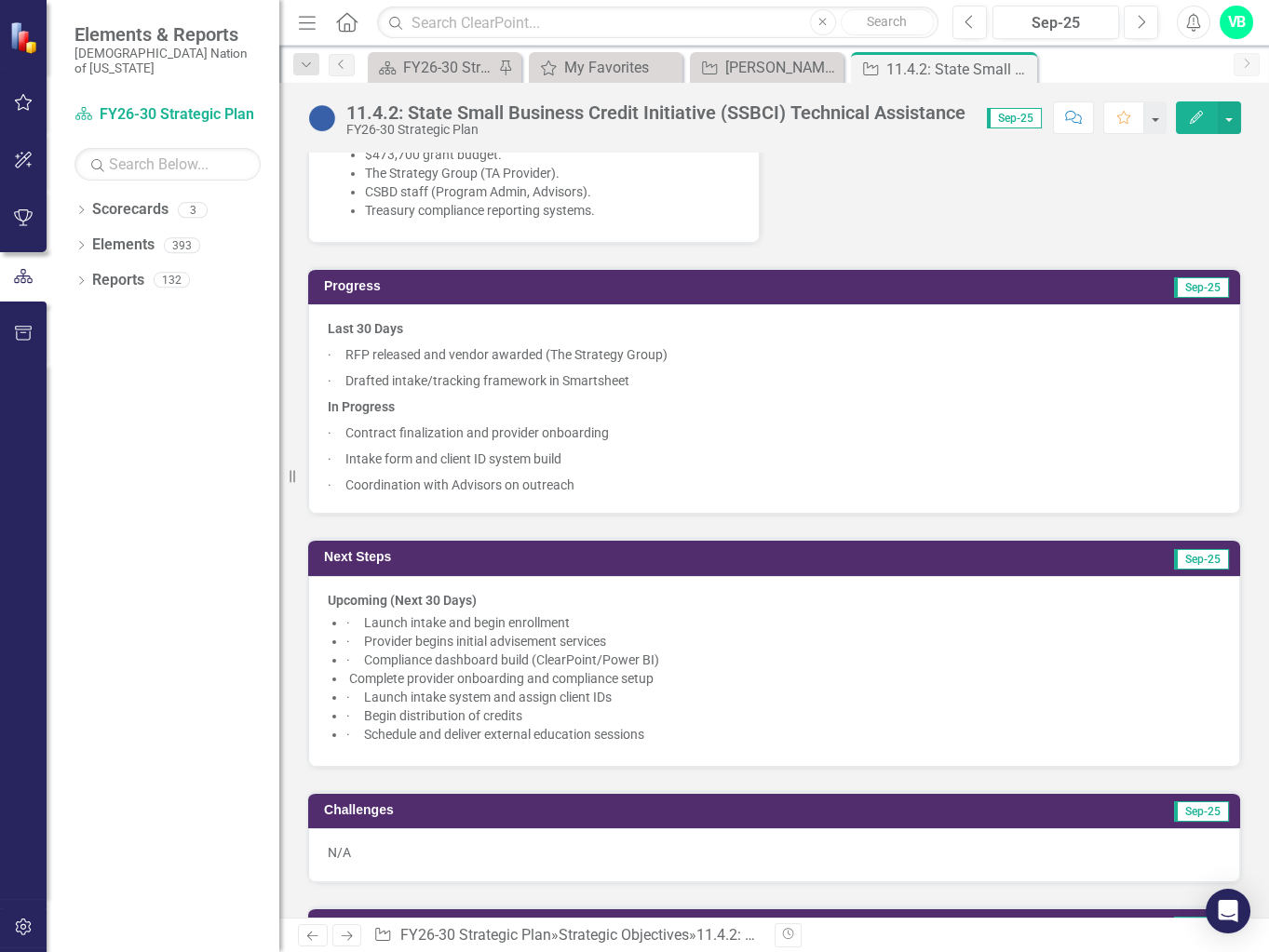
scroll to position [1352, 0]
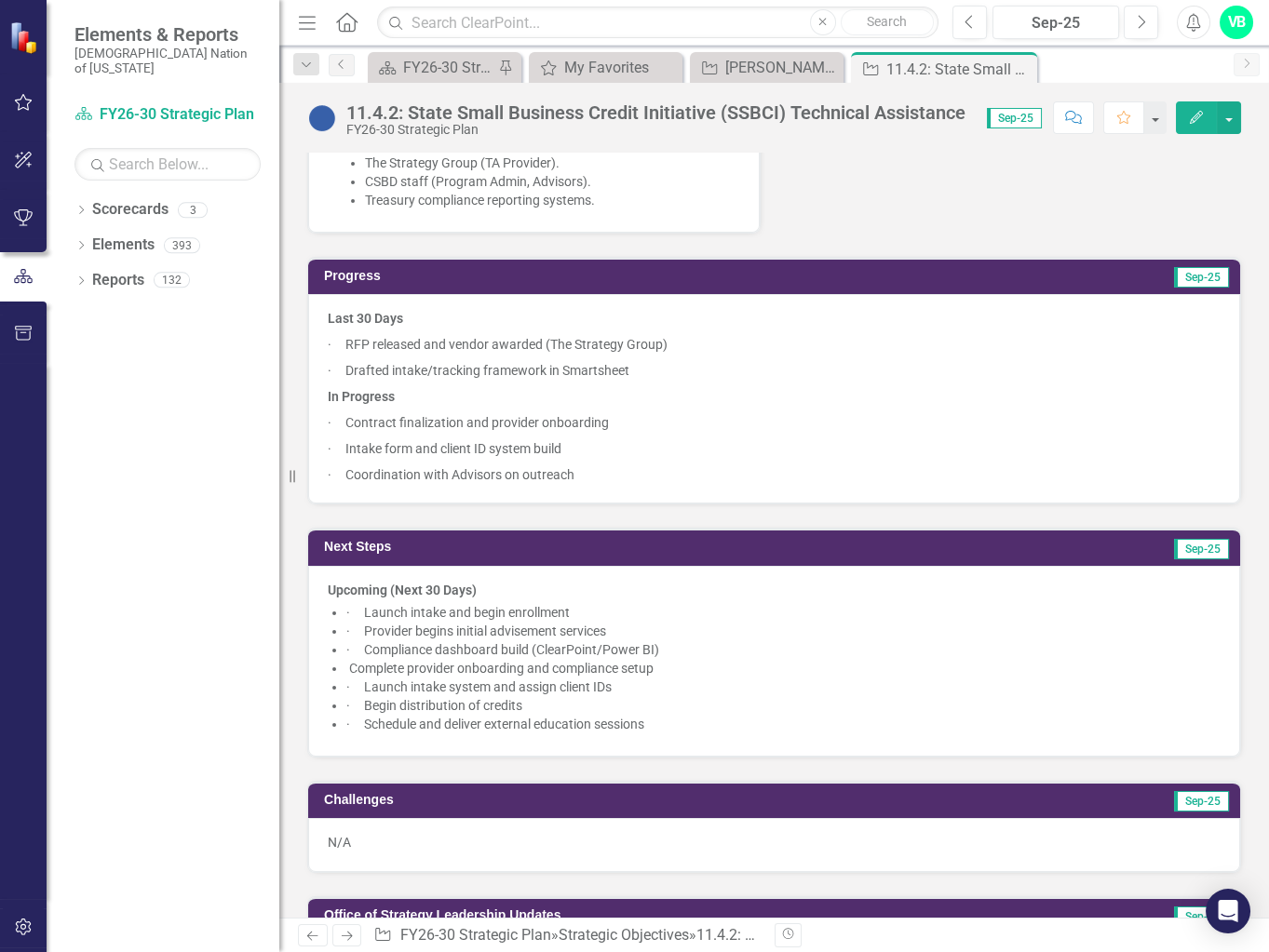
click at [351, 334] on p "· RFP released and vendor awarded (The Strategy Group)" at bounding box center [774, 344] width 892 height 26
click at [360, 334] on p "· RFP released and vendor awarded (The Strategy Group)" at bounding box center [774, 344] width 892 height 26
click at [713, 371] on p "· Drafted intake/tracking framework in Smartsheet" at bounding box center [774, 370] width 892 height 26
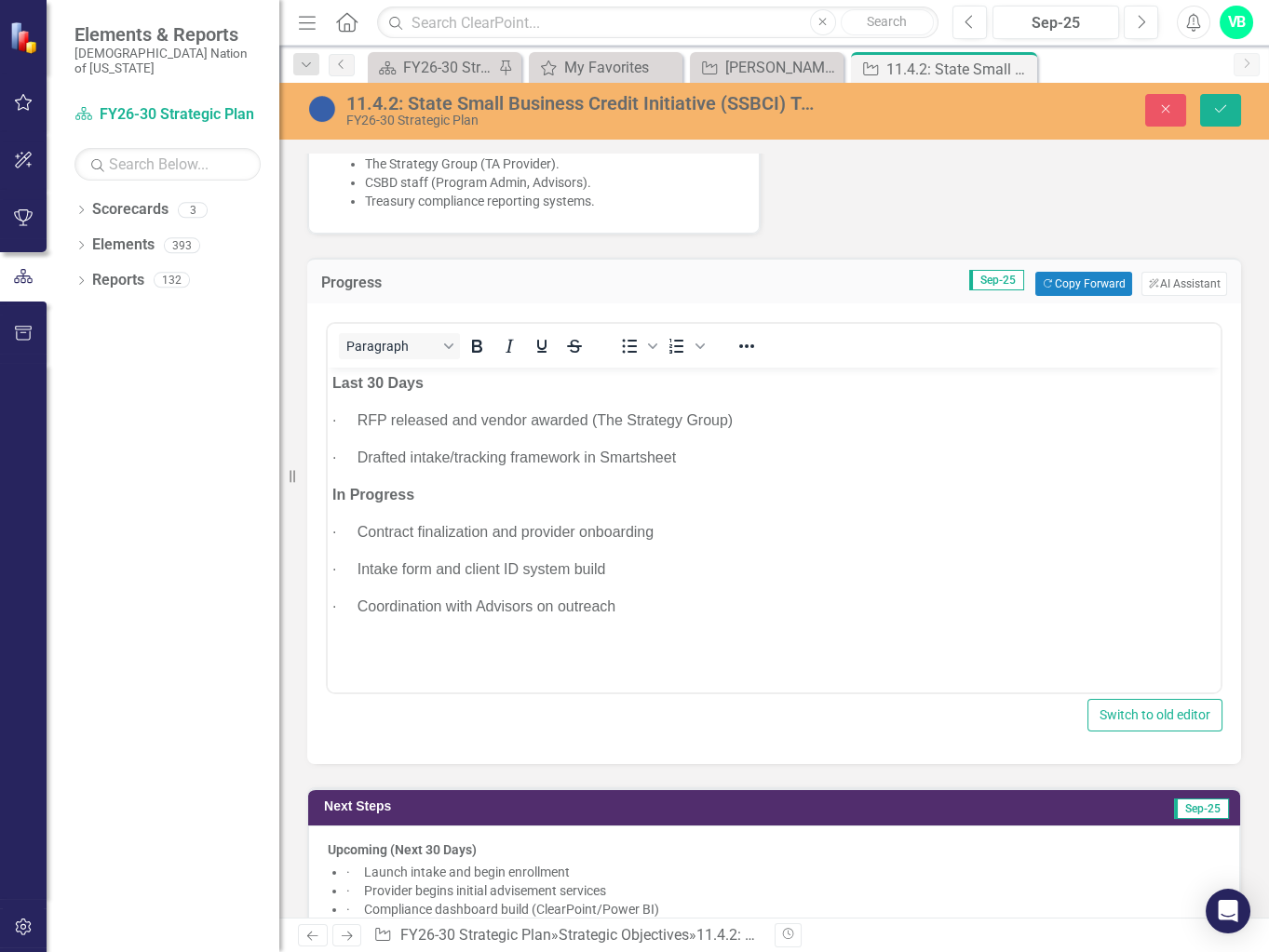
scroll to position [0, 0]
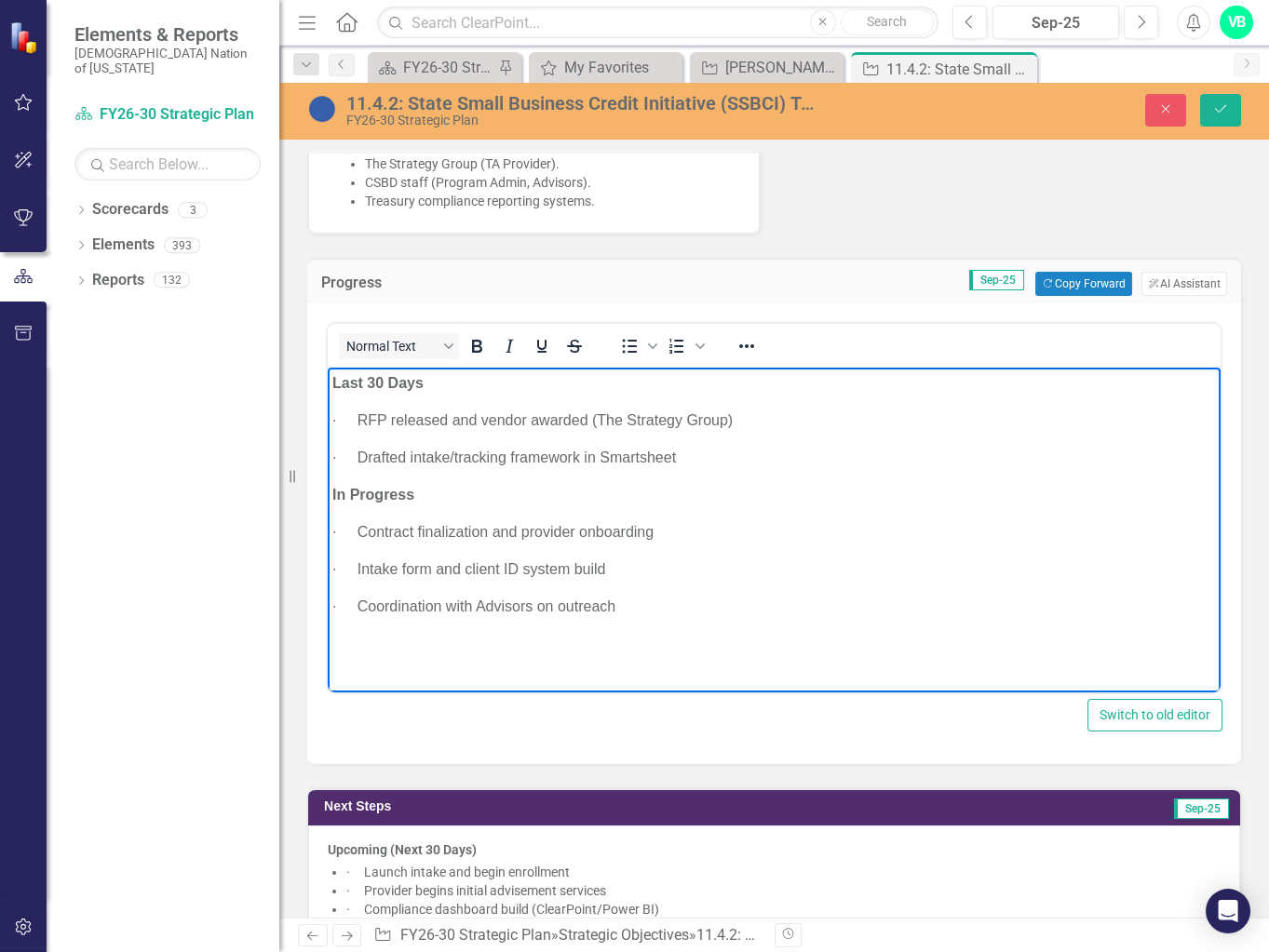
click at [365, 417] on p "· RFP released and vendor awarded (The Strategy Group)" at bounding box center [773, 420] width 883 height 22
click at [795, 476] on body "Last 30 Days · Request For Proposal released and vendor awarded (The Strategy G…" at bounding box center [774, 507] width 892 height 279
click at [360, 460] on p "· Drafted intake/tracking framework in Smartsheet" at bounding box center [773, 457] width 883 height 22
click at [426, 456] on p "· [PERSON_NAME] Drafted intake/tracking framework in Smartsheet" at bounding box center [773, 457] width 883 height 22
click at [711, 518] on body "Last 30 Days · Request For Proposal released and vendor awarded (The Strategy G…" at bounding box center [774, 507] width 892 height 279
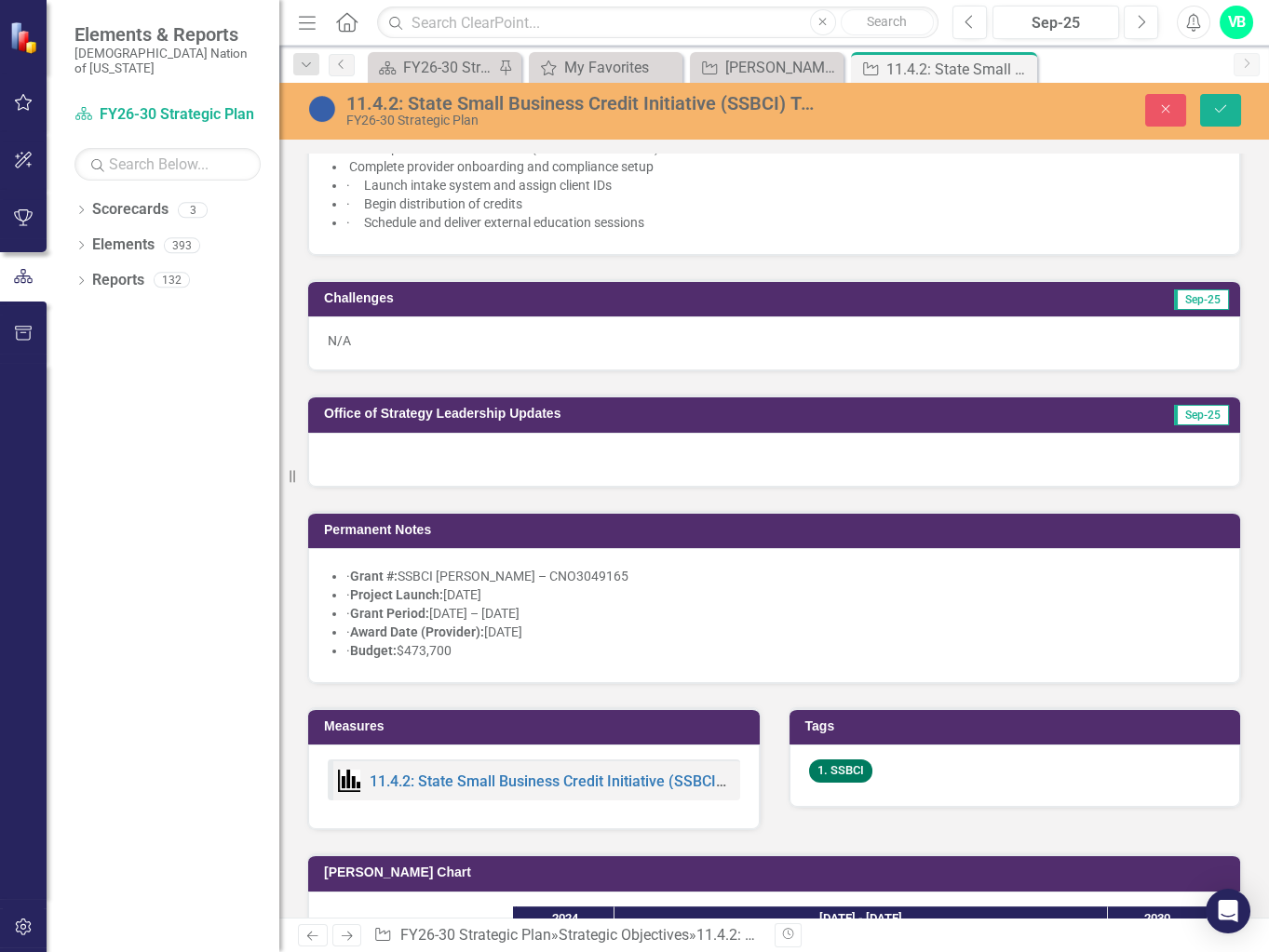
scroll to position [1776, 0]
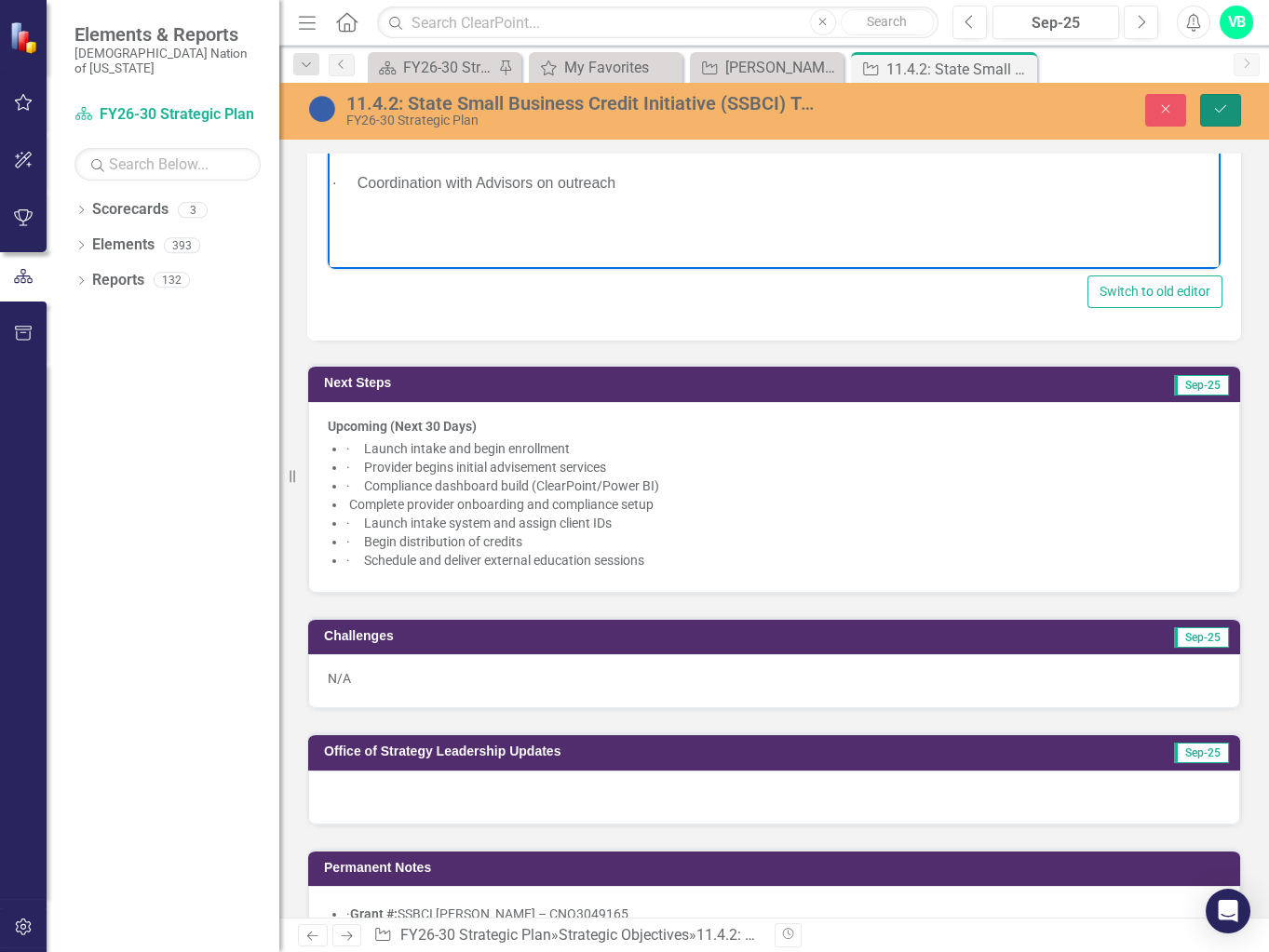
click at [847, 102] on icon "Save" at bounding box center [1220, 109] width 17 height 13
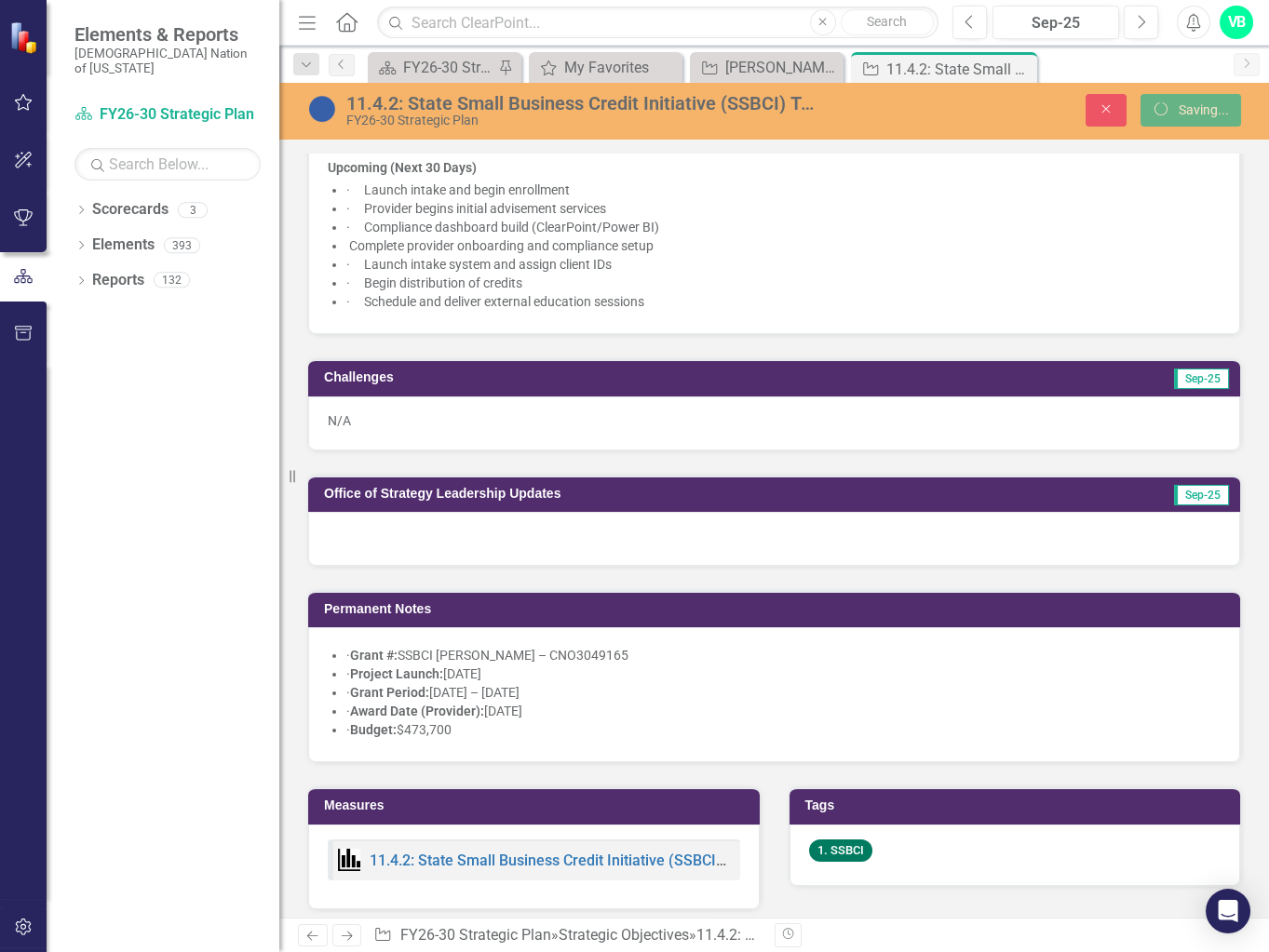
scroll to position [1768, 0]
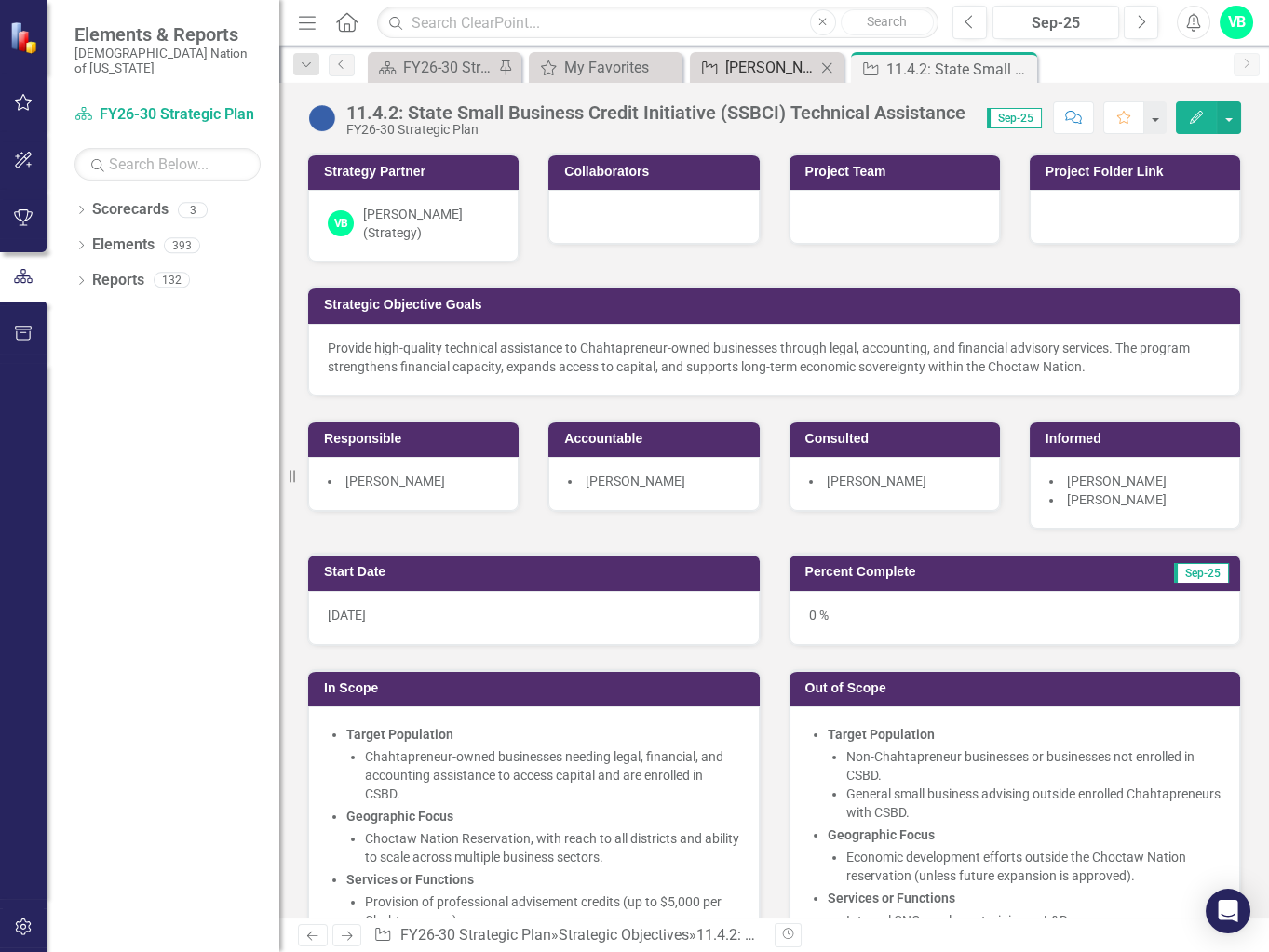
click at [751, 73] on div "[PERSON_NAME] SOs" at bounding box center [769, 68] width 91 height 23
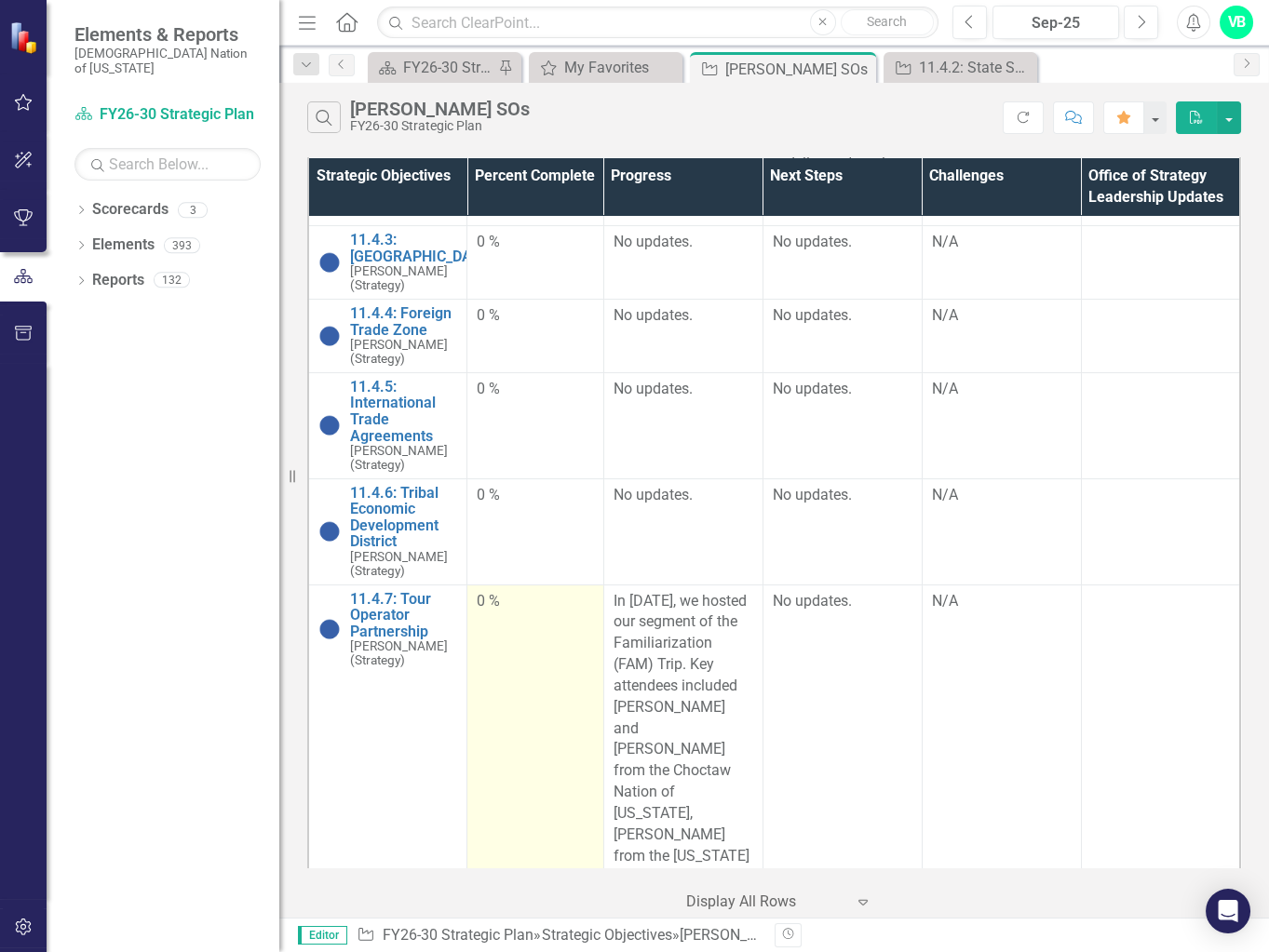
scroll to position [1437, 0]
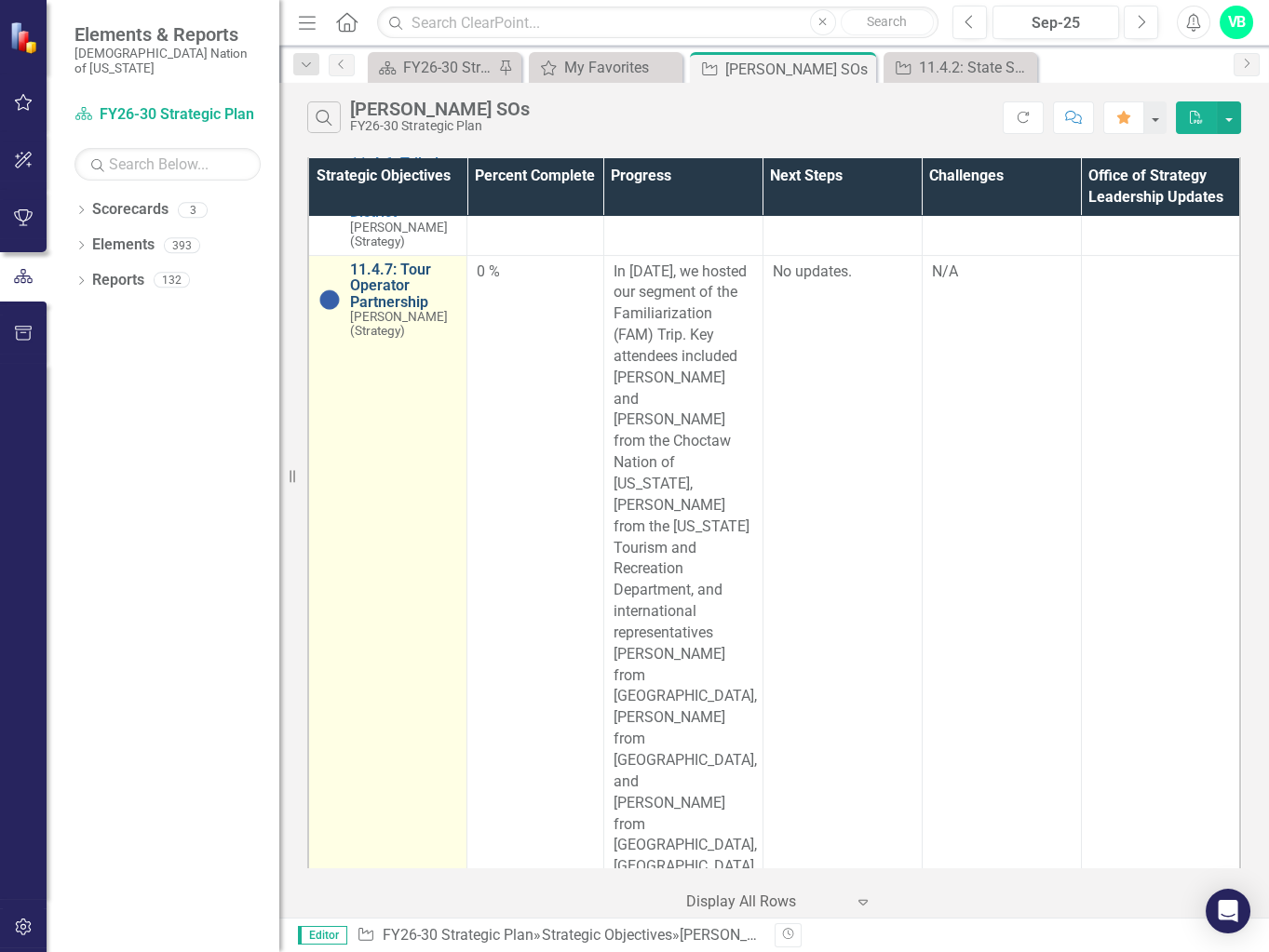
click at [384, 311] on link "11.4.7: Tour Operator Partnership" at bounding box center [403, 286] width 107 height 50
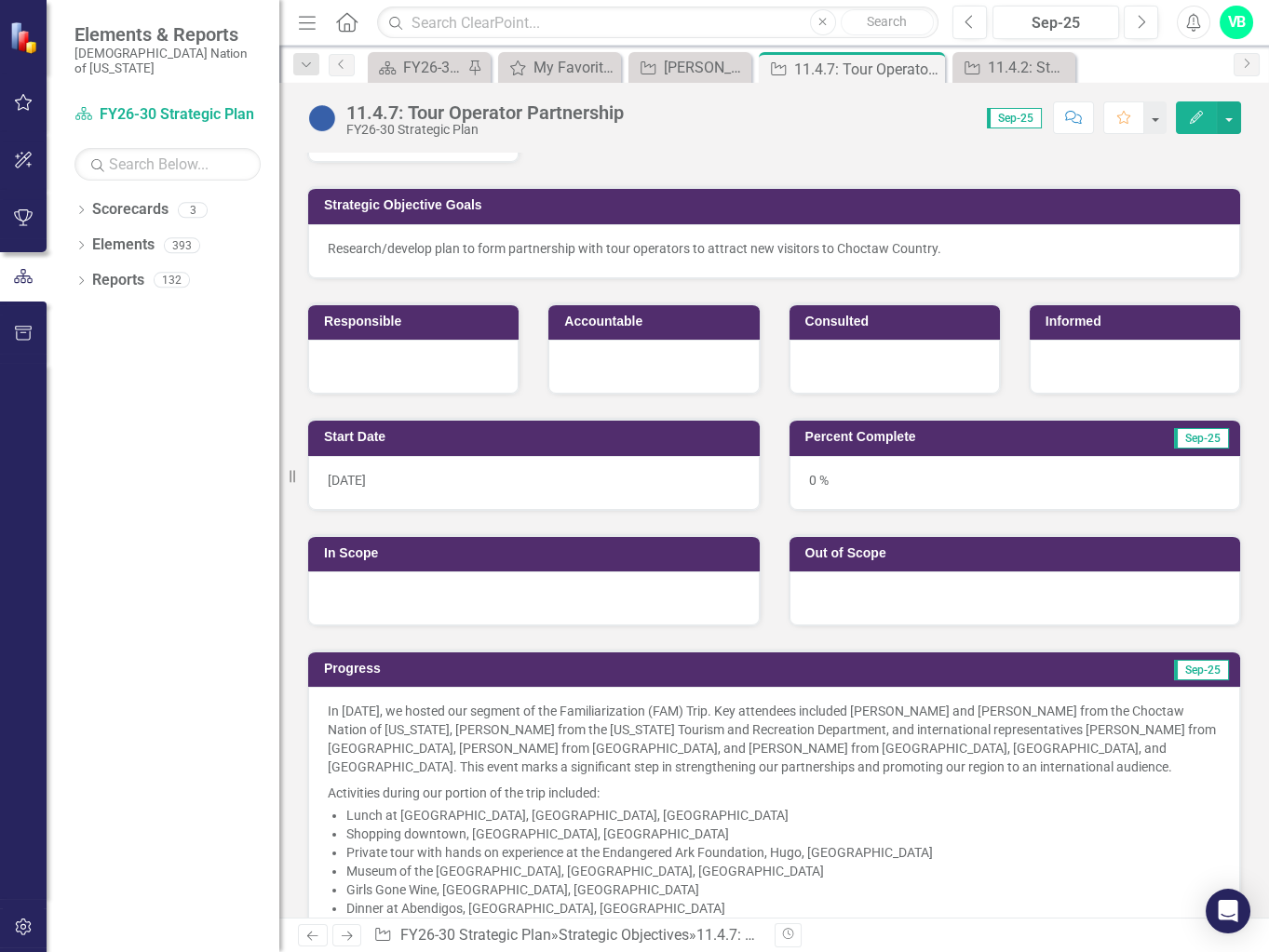
scroll to position [437, 0]
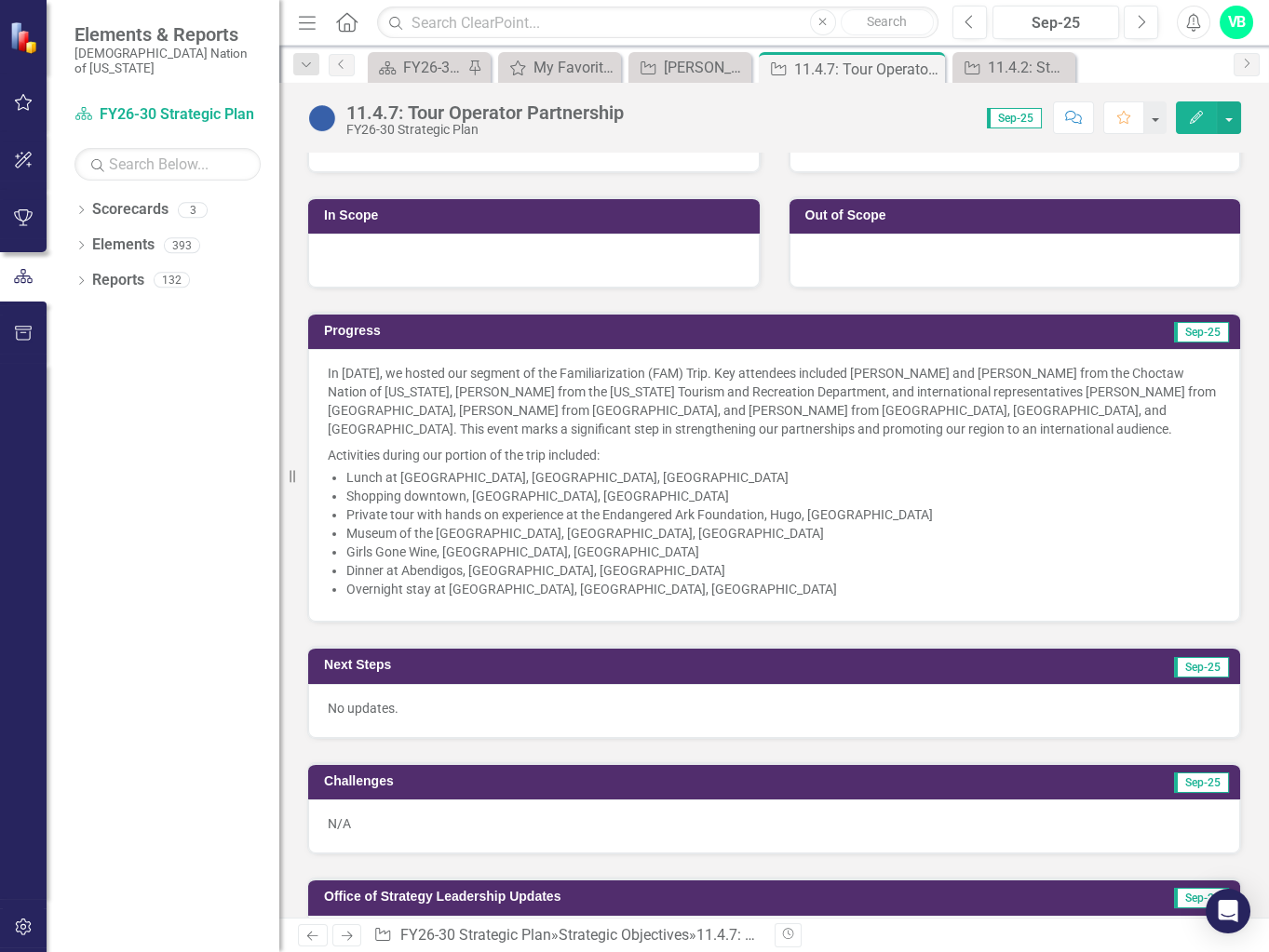
click at [540, 706] on p "No updates." at bounding box center [774, 708] width 892 height 19
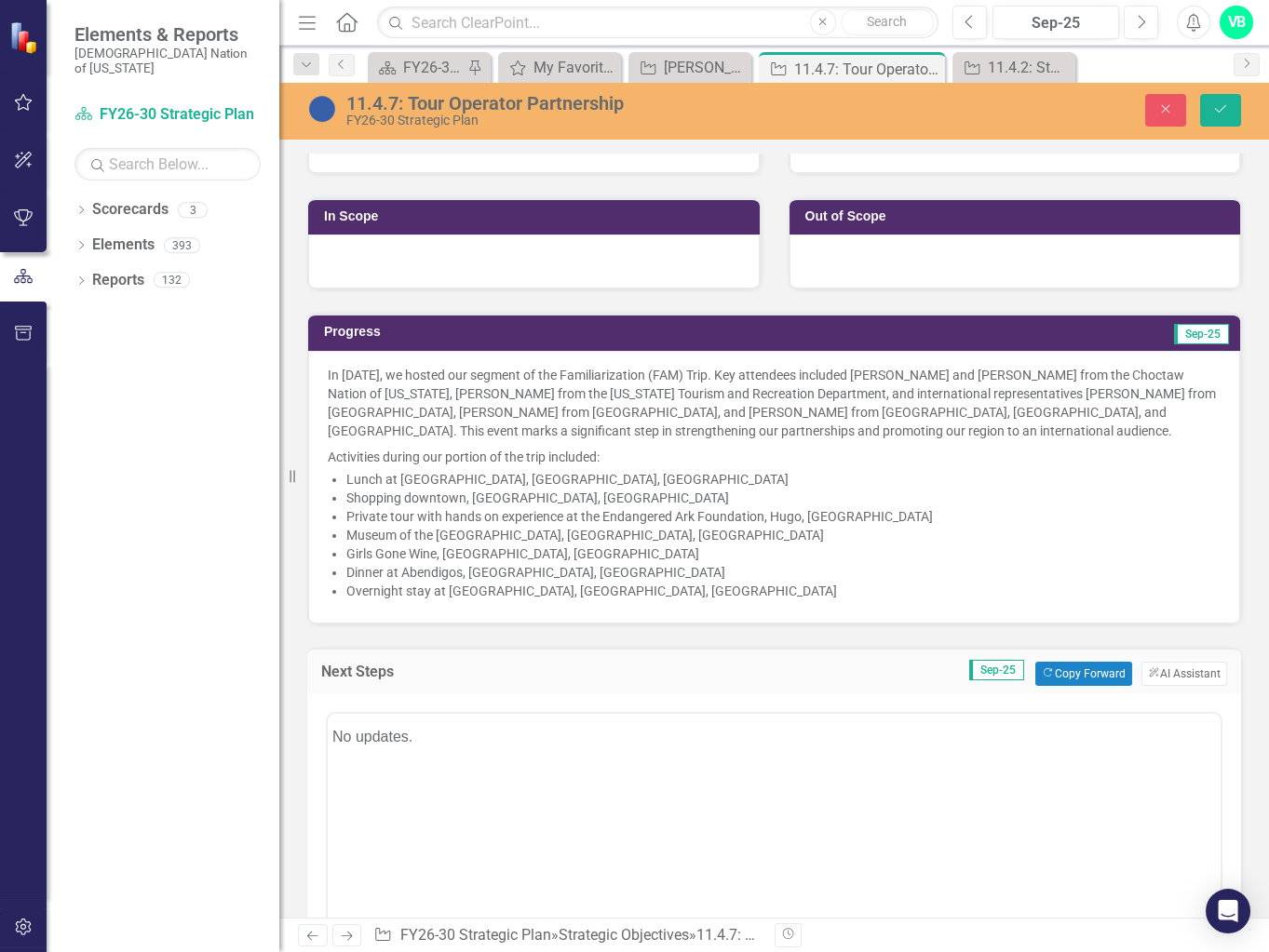
scroll to position [0, 0]
click at [651, 804] on body "No updates." at bounding box center [774, 896] width 892 height 279
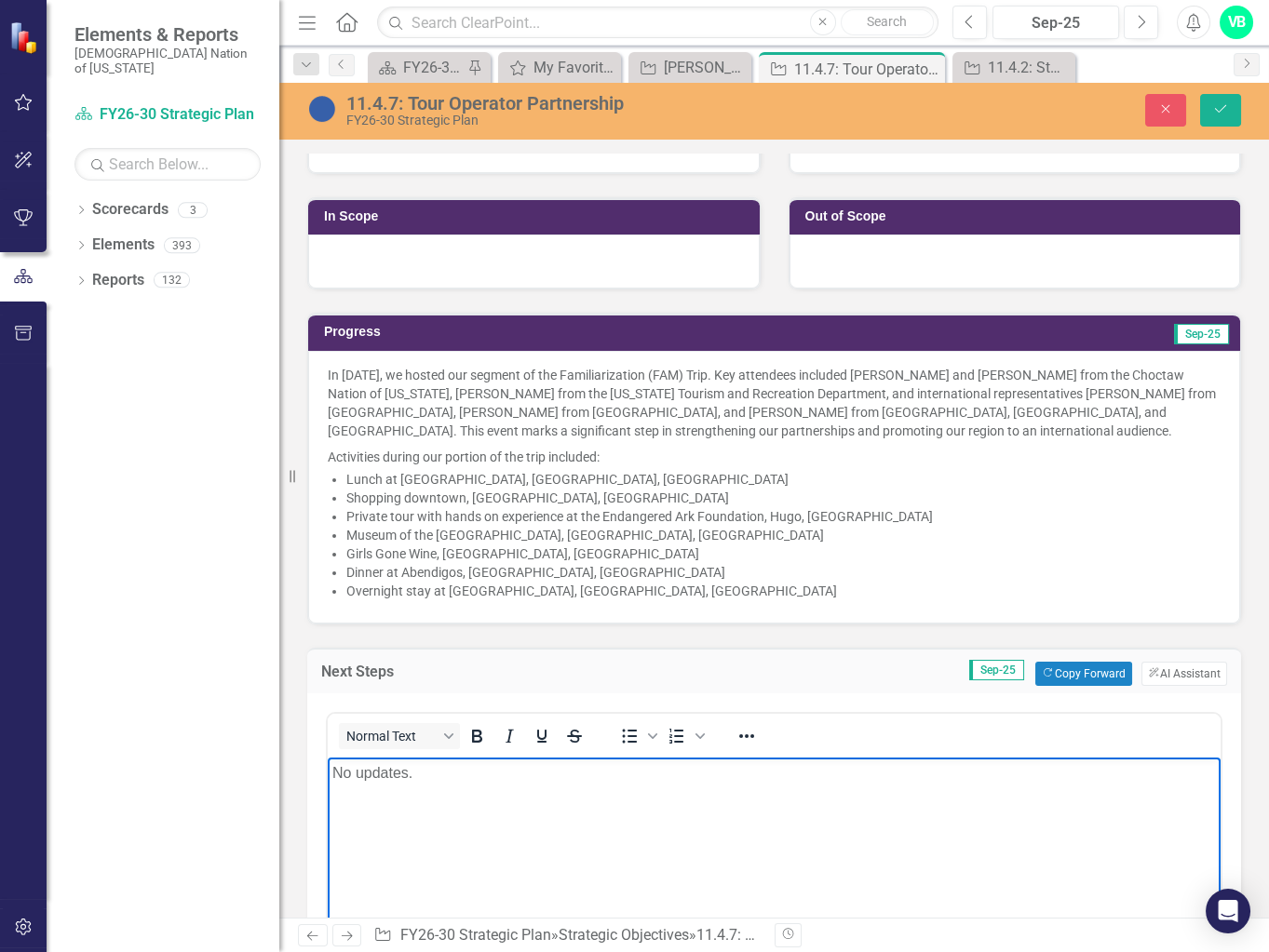
click at [651, 804] on body "No updates." at bounding box center [774, 896] width 892 height 279
click at [452, 766] on p "Attend the Albuerque Balloon Fesitval" at bounding box center [773, 772] width 883 height 22
click at [565, 773] on p "Attend the Albuquerque Balloon Fesitval" at bounding box center [773, 772] width 883 height 22
click at [696, 787] on body "Attend the Albuquerque Balloon Festival" at bounding box center [774, 896] width 892 height 279
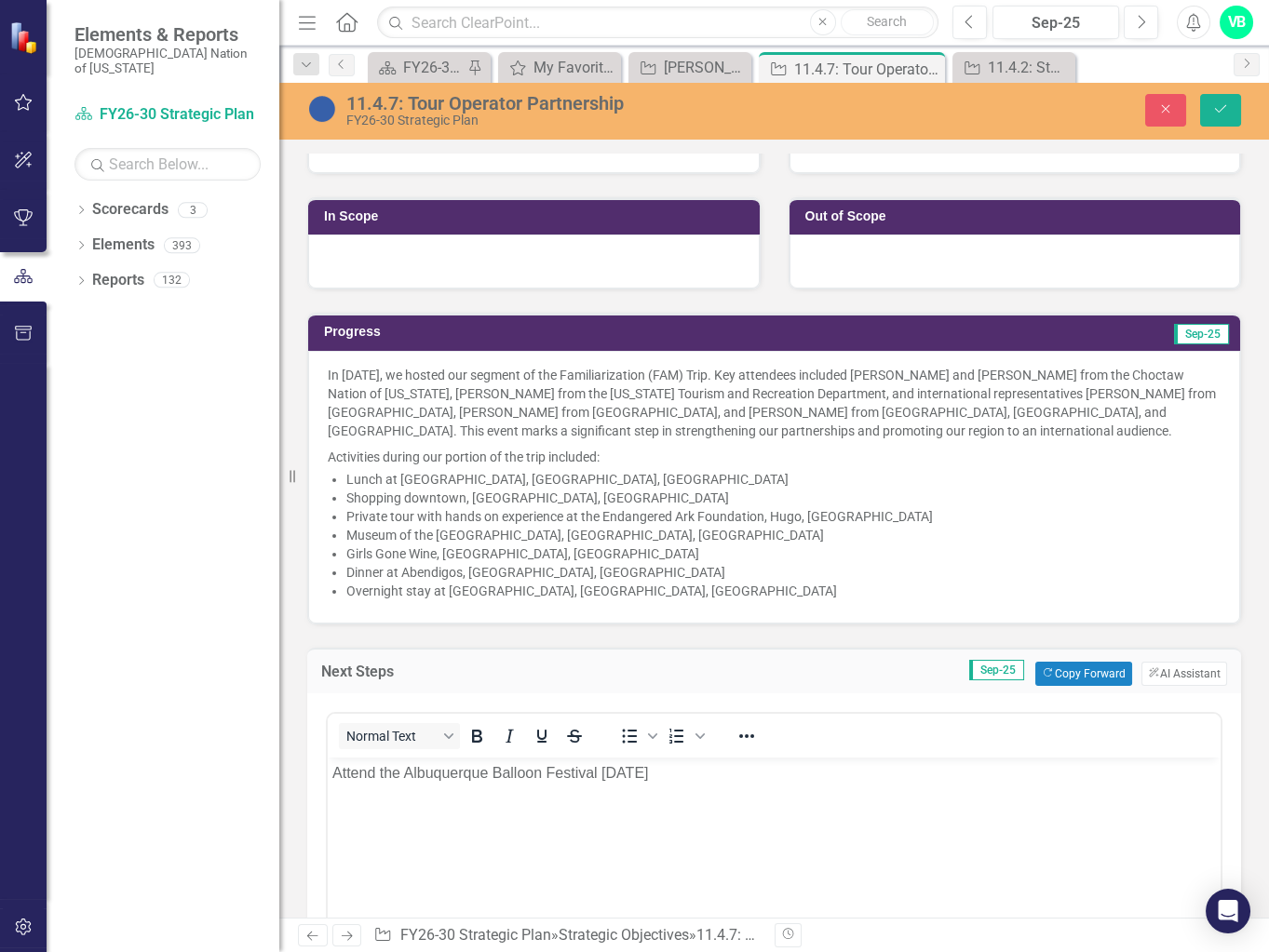
click at [738, 590] on li "Overnight stay at [GEOGRAPHIC_DATA], [GEOGRAPHIC_DATA], [GEOGRAPHIC_DATA]" at bounding box center [783, 591] width 874 height 19
click at [746, 585] on li "Overnight stay at [GEOGRAPHIC_DATA], [GEOGRAPHIC_DATA], [GEOGRAPHIC_DATA]" at bounding box center [783, 591] width 874 height 19
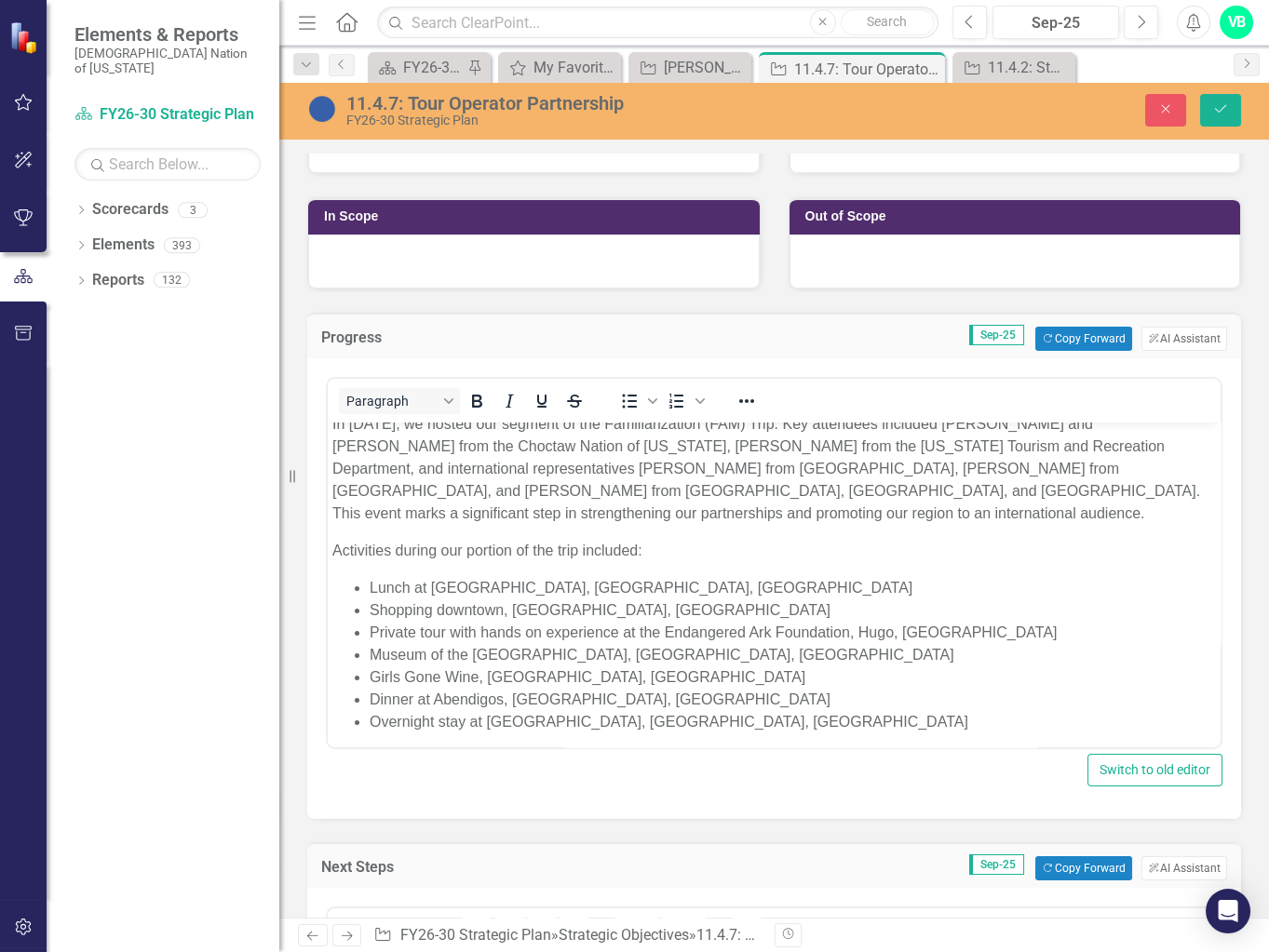
scroll to position [18, 0]
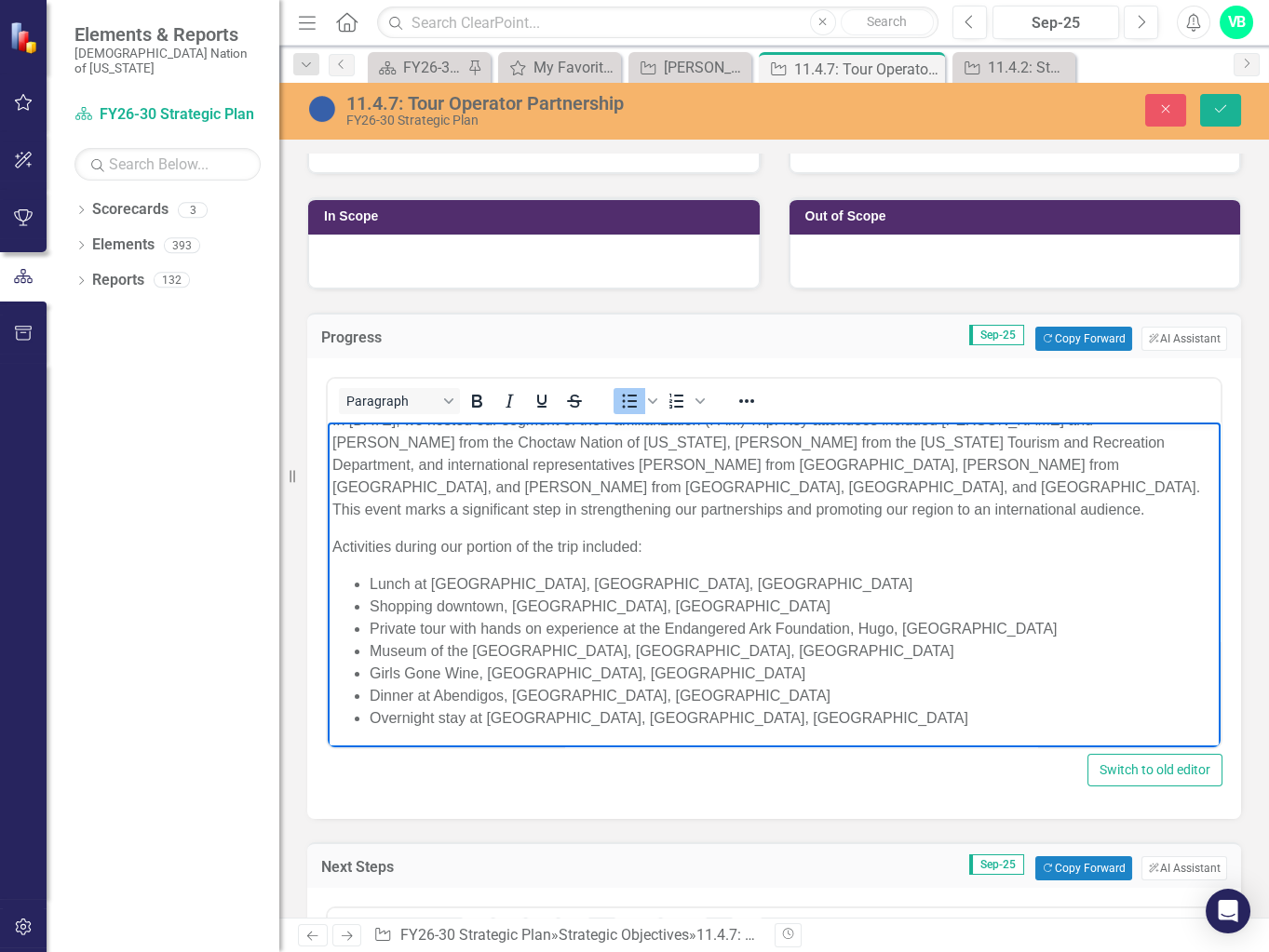
click at [847, 714] on li "Overnight stay at [GEOGRAPHIC_DATA], [GEOGRAPHIC_DATA], [GEOGRAPHIC_DATA]" at bounding box center [792, 718] width 846 height 22
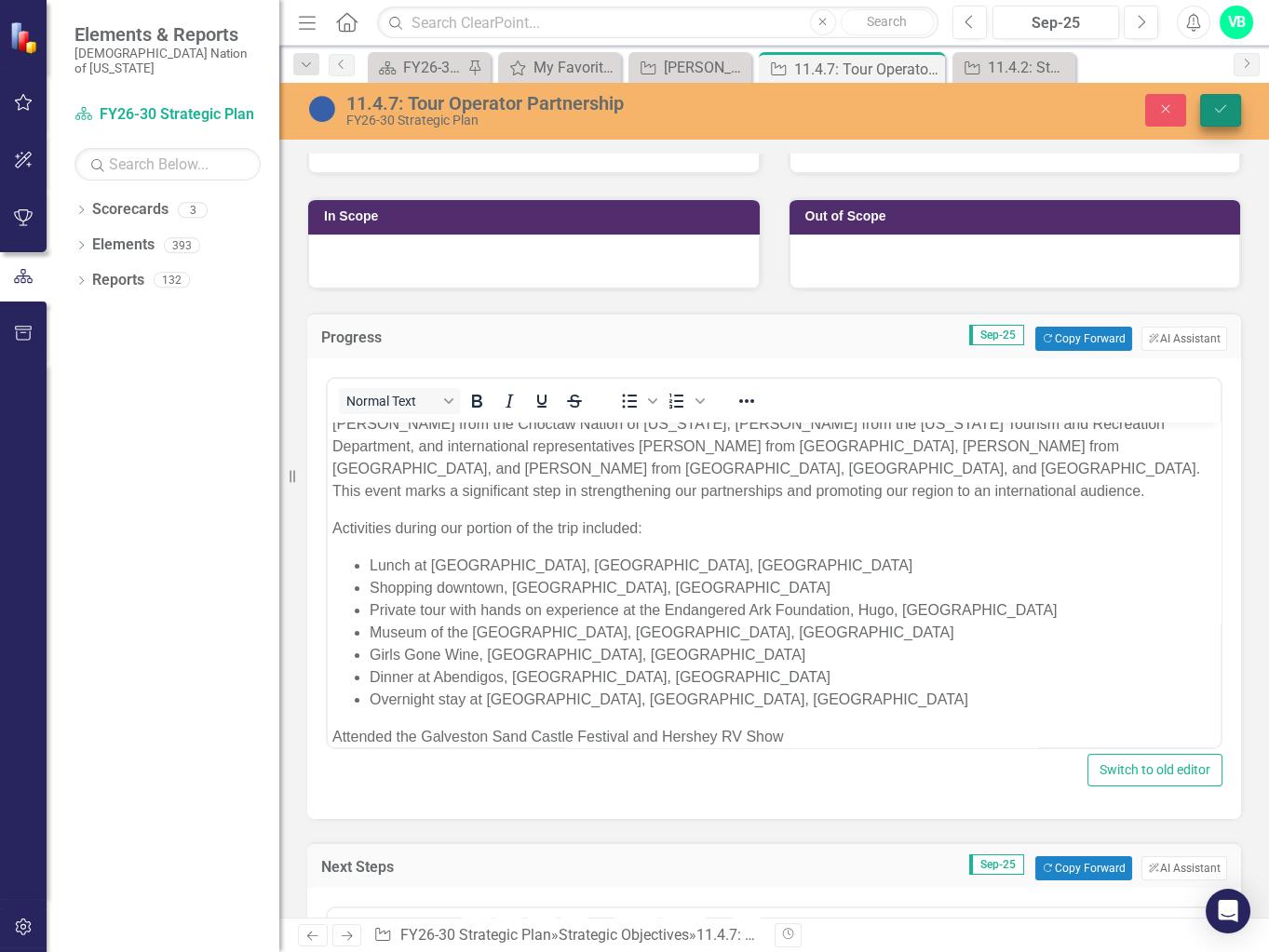
click at [847, 115] on button "Save" at bounding box center [1219, 111] width 41 height 32
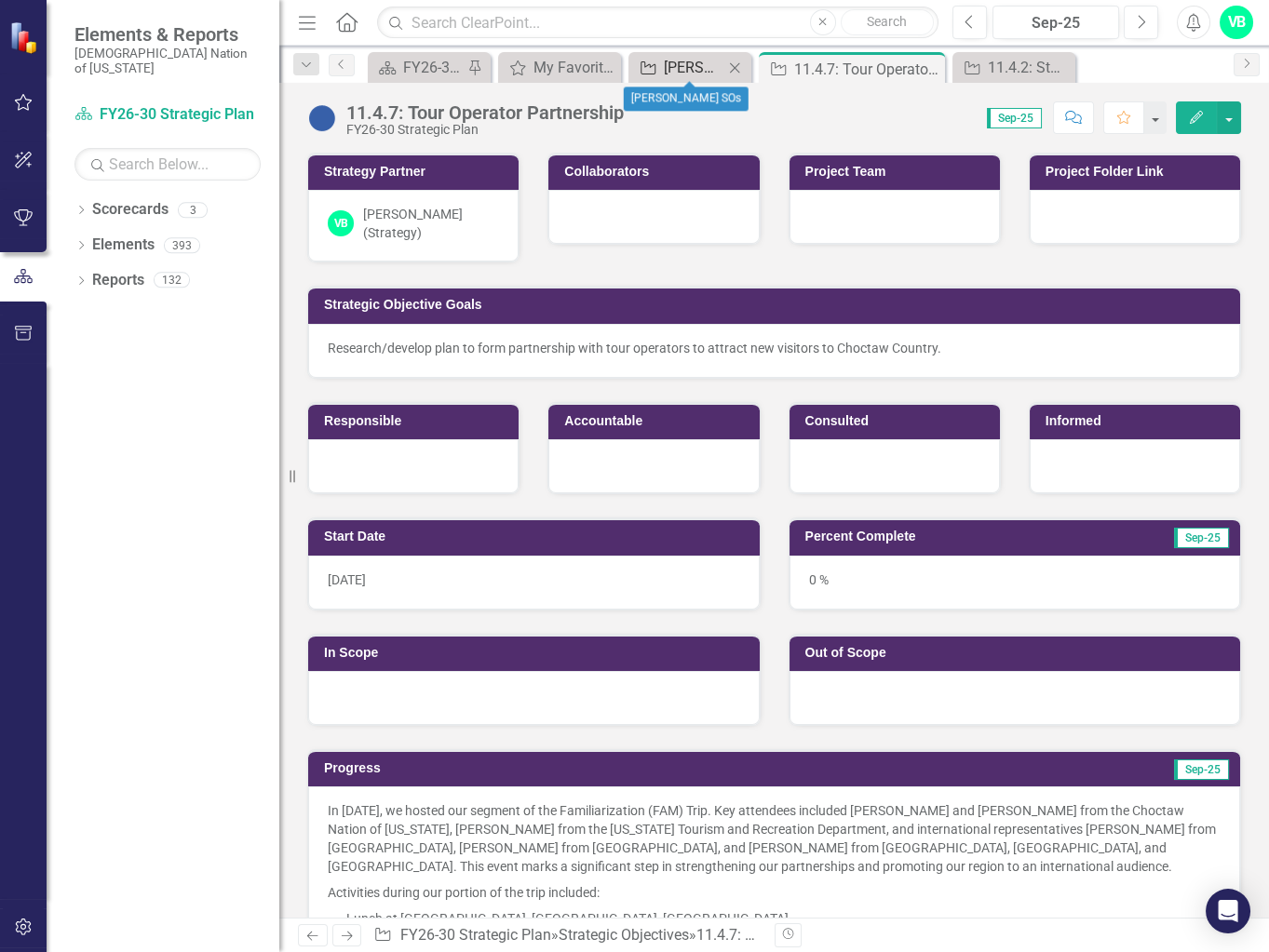
click at [673, 64] on div "[PERSON_NAME] SOs" at bounding box center [693, 68] width 59 height 23
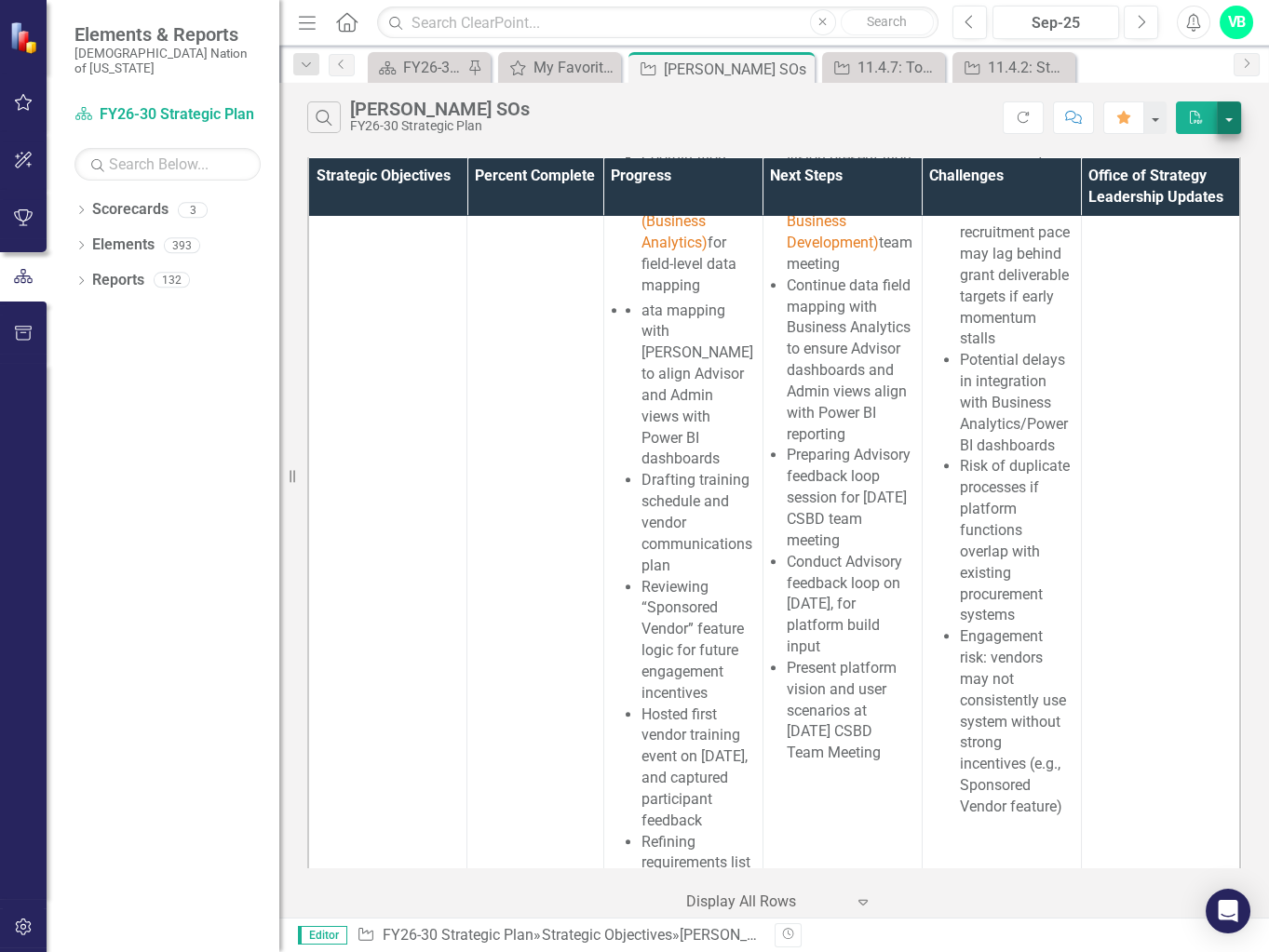
scroll to position [3861, 0]
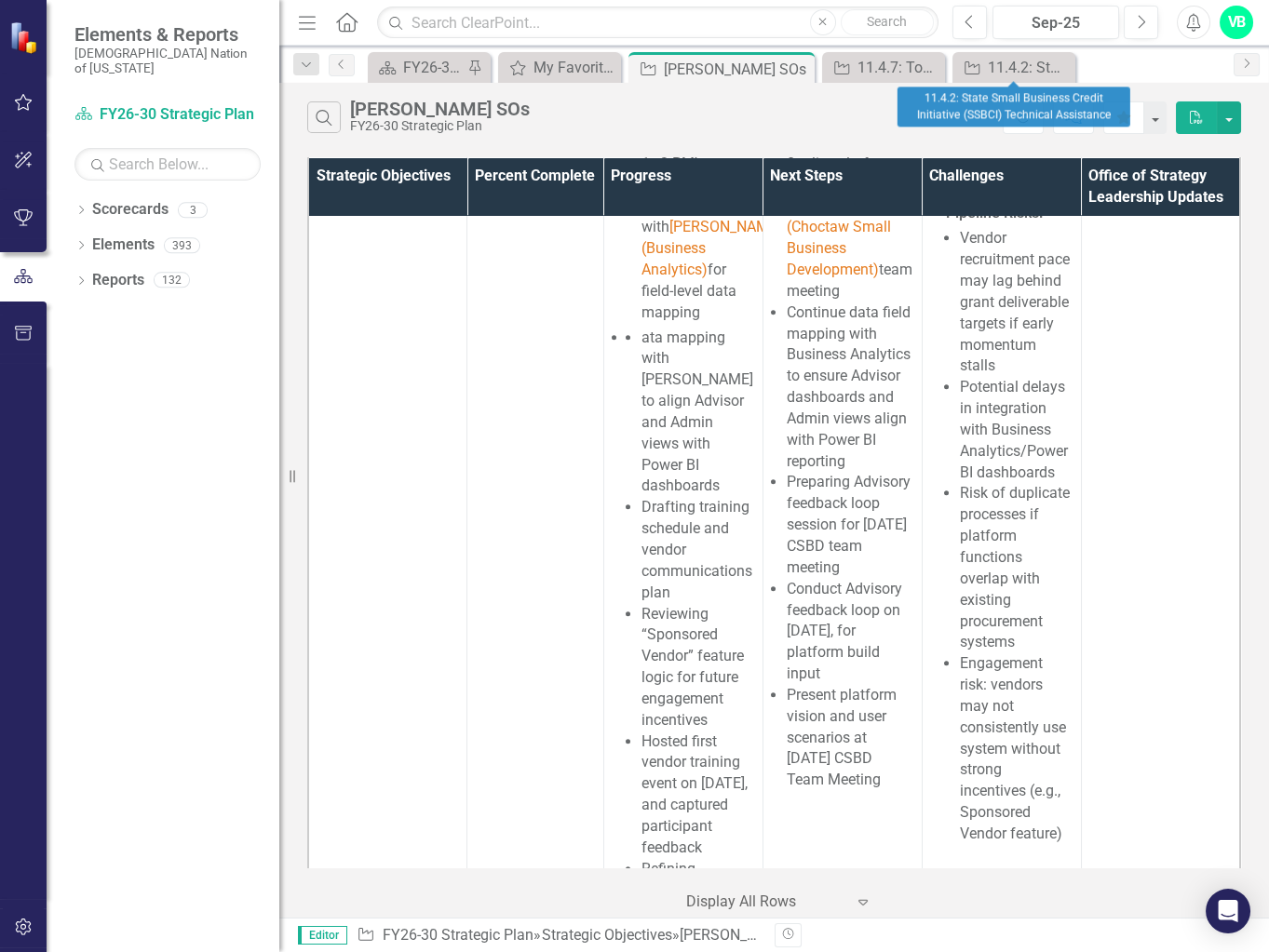
click at [0, 0] on icon "Close" at bounding box center [0, 0] width 0 height 0
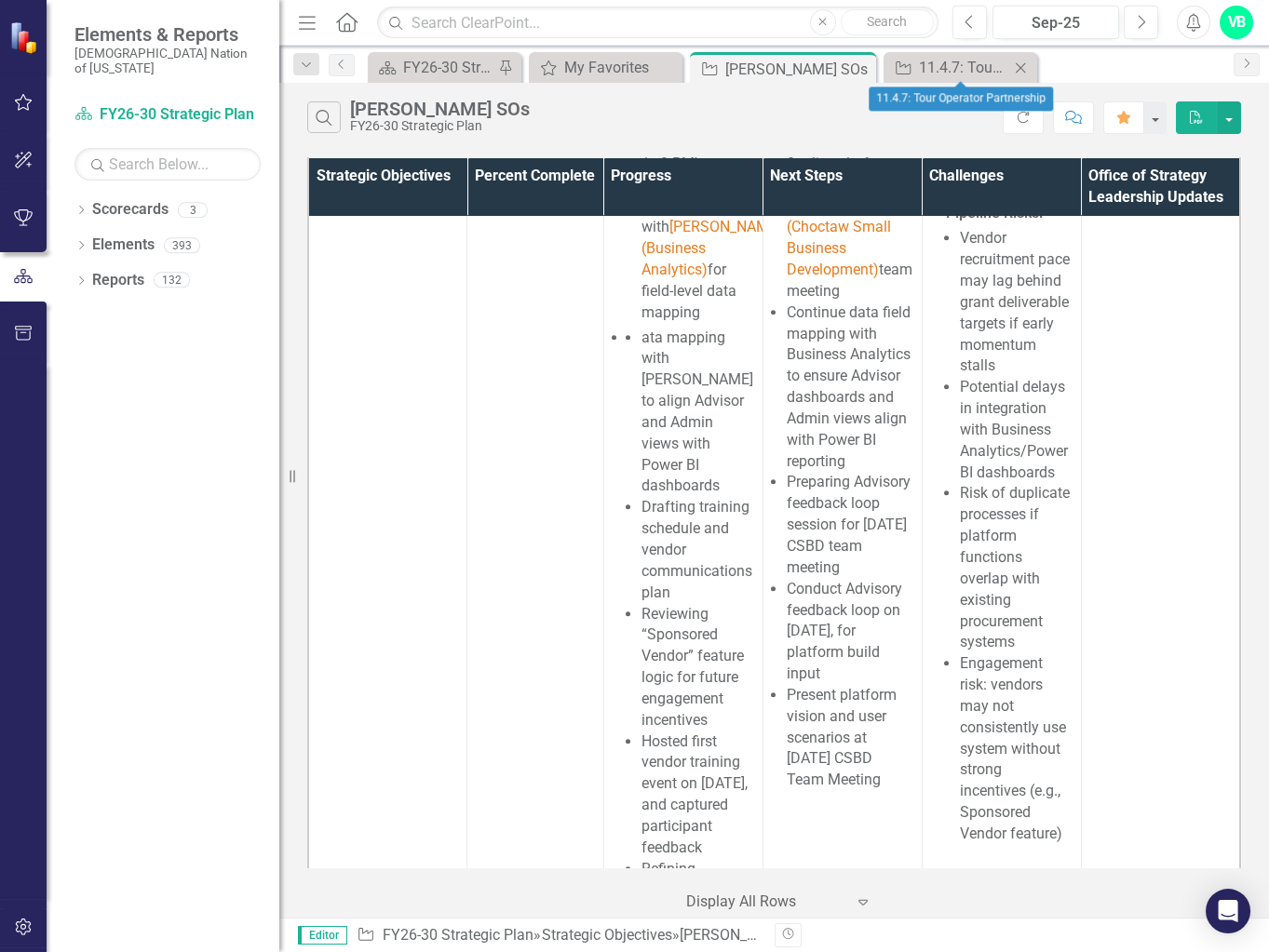
click at [847, 69] on icon "Close" at bounding box center [1020, 68] width 19 height 15
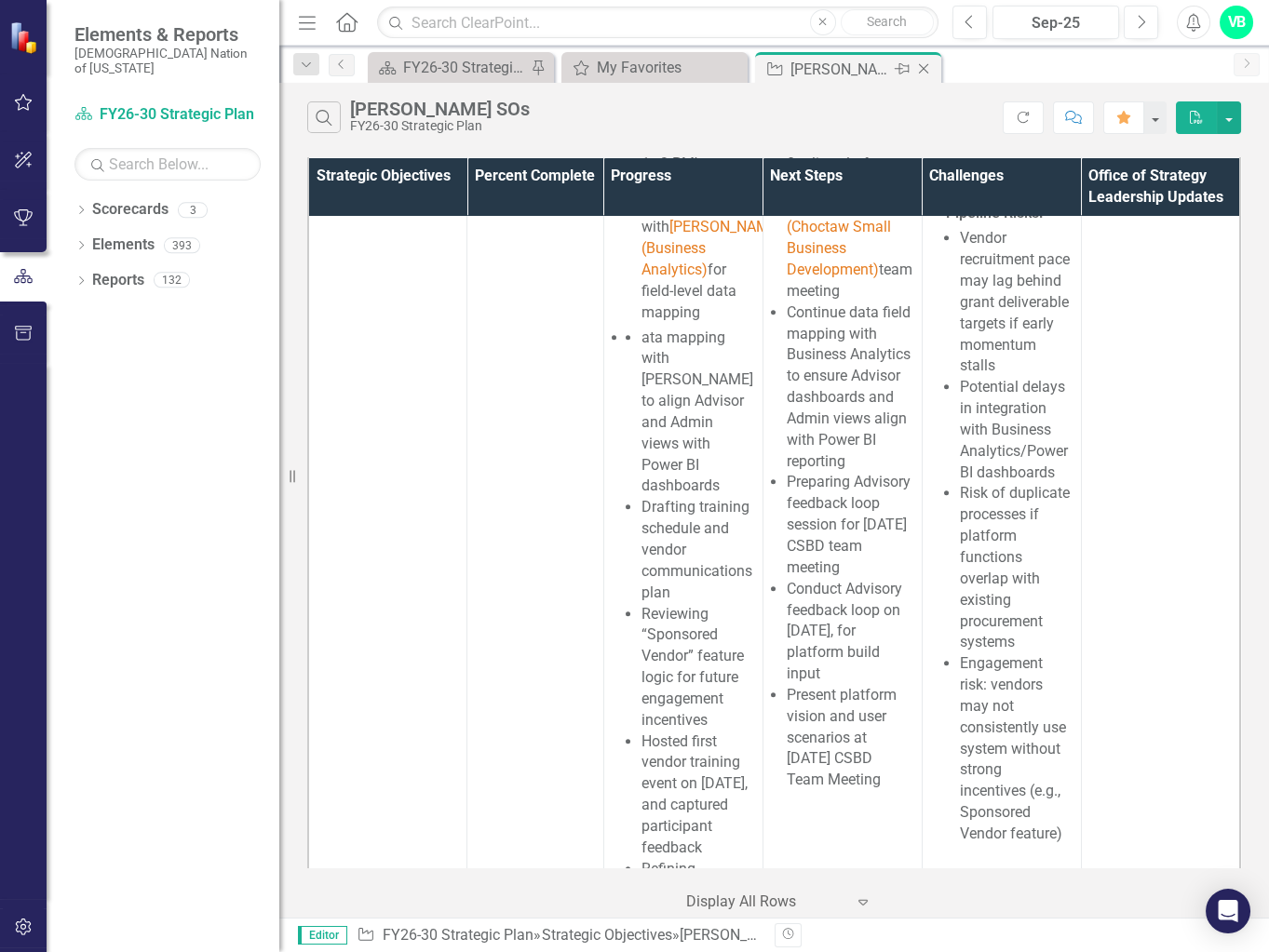
click at [847, 67] on icon "Close" at bounding box center [924, 69] width 19 height 15
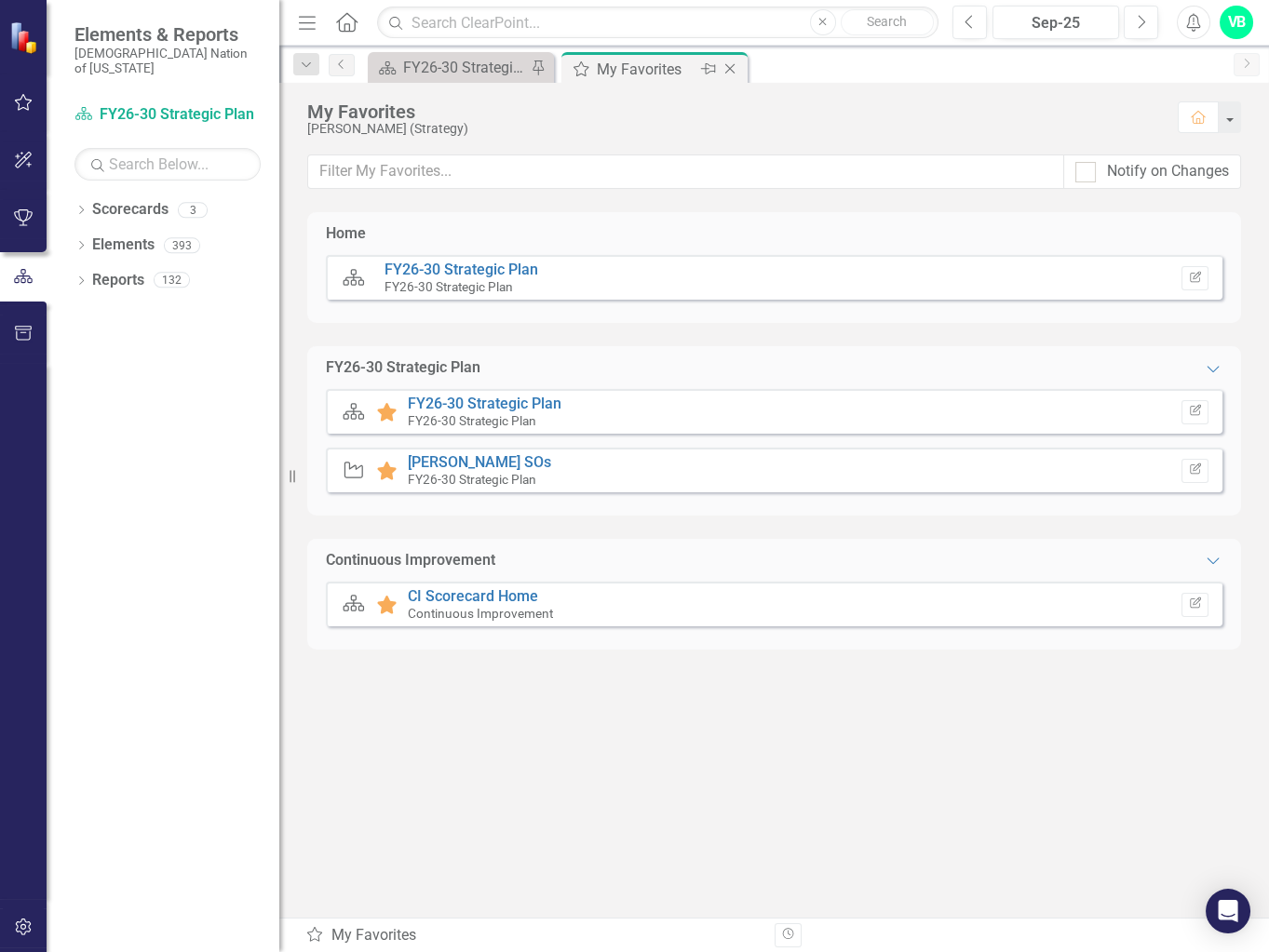
click at [735, 70] on icon "Close" at bounding box center [730, 69] width 19 height 15
